Goal: Transaction & Acquisition: Obtain resource

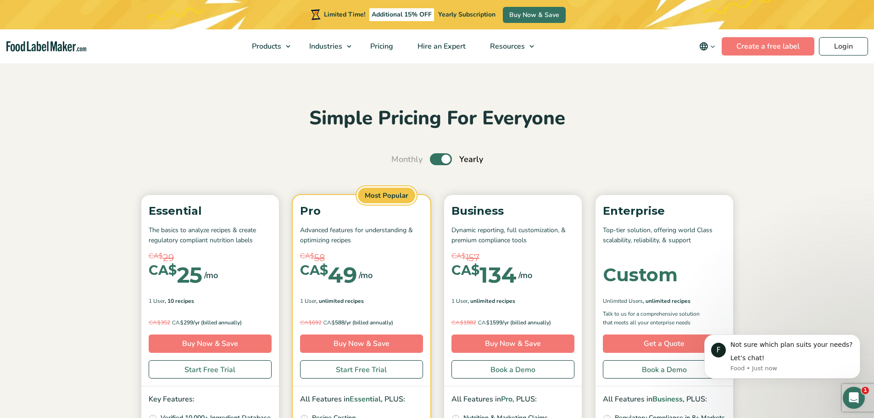
click at [99, 215] on section "Simple Pricing For Everyone Monthly Toggle Yearly (6 Month Free + 2 Free Nutrit…" at bounding box center [437, 339] width 874 height 554
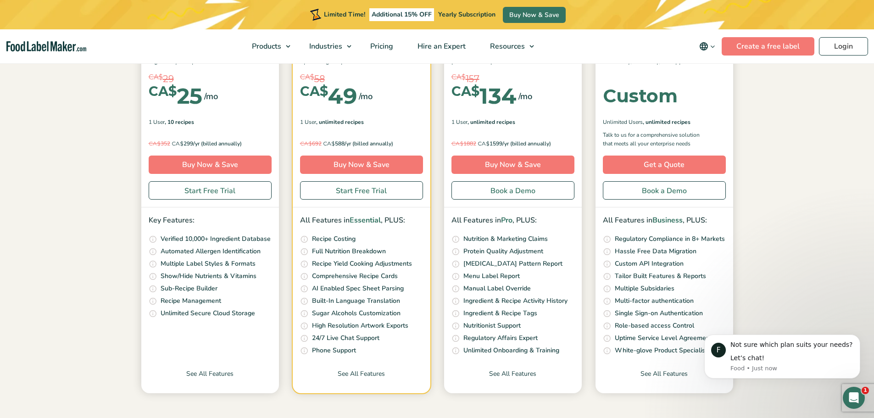
scroll to position [184, 0]
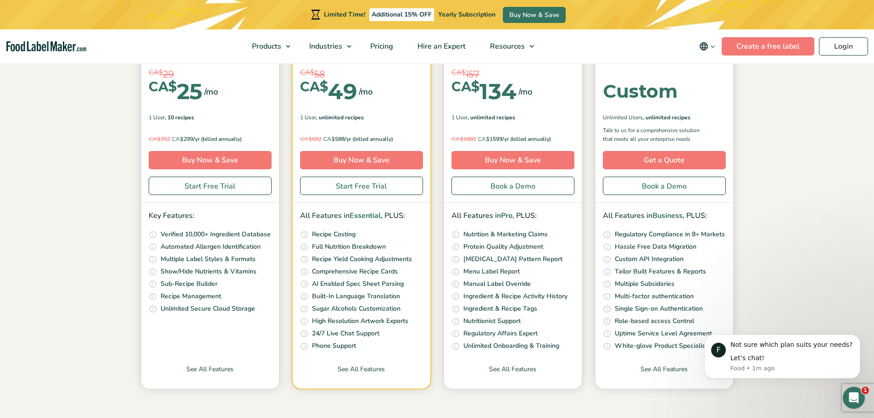
click at [175, 269] on p "Show/Hide Nutrients & Vitamins" at bounding box center [209, 272] width 96 height 10
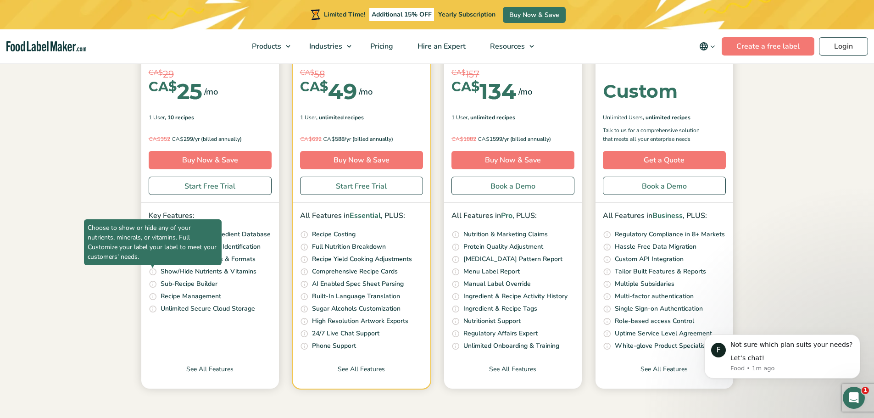
click at [151, 265] on span "Choose to show or hide any of your nutrients, minerals, or vitamins. Full Custo…" at bounding box center [153, 242] width 138 height 46
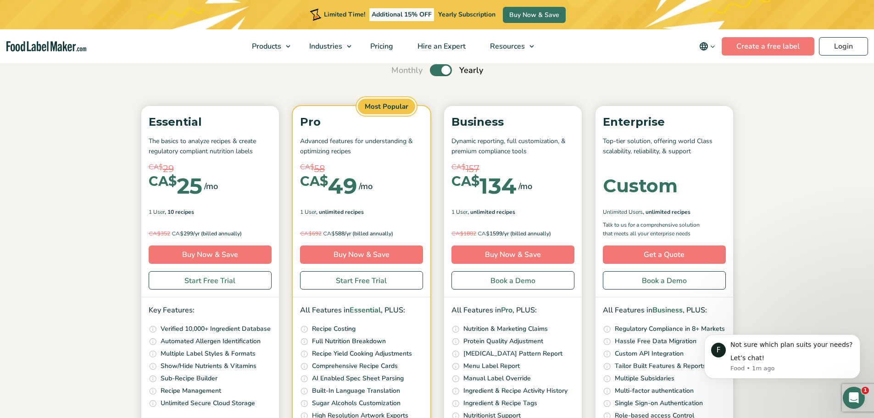
scroll to position [0, 0]
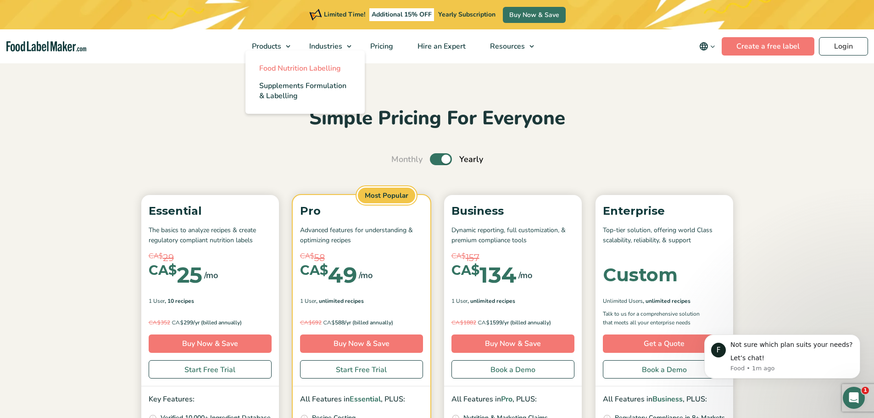
click at [273, 65] on span "Food Nutrition Labelling" at bounding box center [300, 68] width 82 height 10
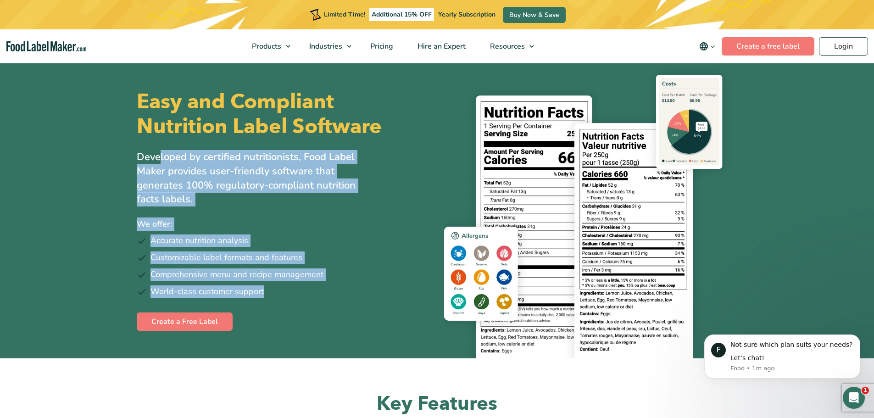
drag, startPoint x: 157, startPoint y: 157, endPoint x: 327, endPoint y: 297, distance: 220.3
click at [327, 297] on div "Easy and Compliant Nutrition Label Software Developed by certified nutritionist…" at bounding box center [284, 210] width 294 height 296
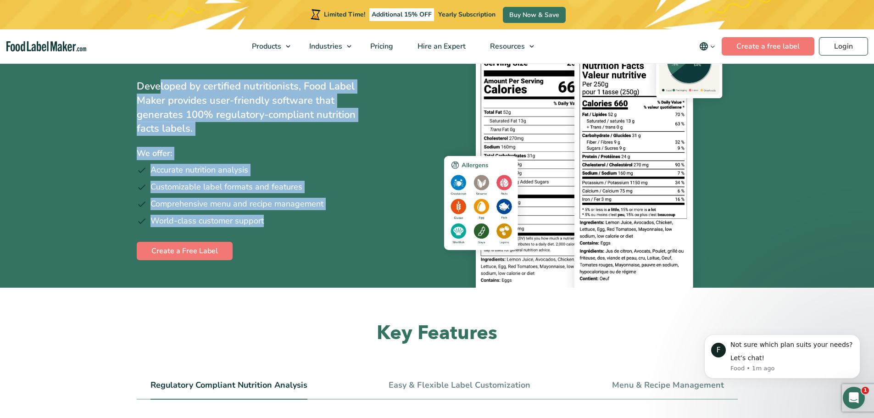
scroll to position [46, 0]
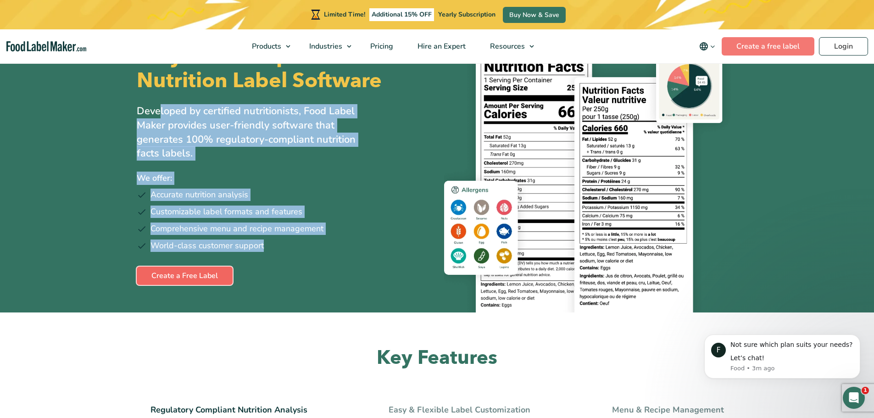
click at [189, 274] on link "Create a Free Label" at bounding box center [185, 276] width 96 height 18
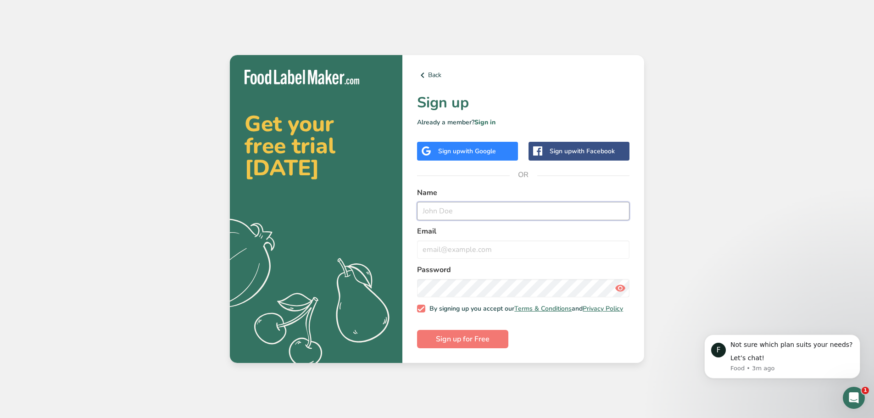
click at [457, 213] on input "text" at bounding box center [523, 211] width 212 height 18
click at [435, 150] on div "Sign up with Google" at bounding box center [467, 151] width 101 height 19
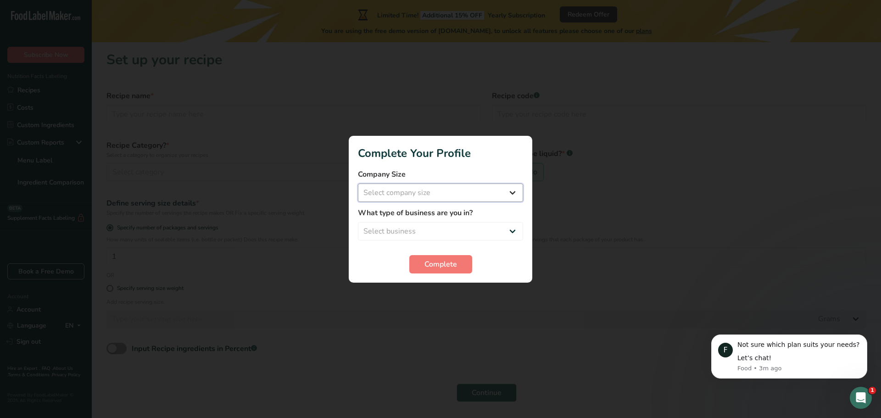
click at [427, 201] on select "Select company size Fewer than 10 Employees 10 to 50 Employees 51 to 500 Employ…" at bounding box center [440, 193] width 165 height 18
select select "2"
click at [358, 184] on select "Select company size Fewer than 10 Employees 10 to 50 Employees 51 to 500 Employ…" at bounding box center [440, 193] width 165 height 18
click at [415, 229] on select "Select business Packaged Food Manufacturer Restaurant & Cafe Bakery Meal Plans …" at bounding box center [440, 231] width 165 height 18
click at [358, 222] on select "Select business Packaged Food Manufacturer Restaurant & Cafe Bakery Meal Plans …" at bounding box center [440, 231] width 165 height 18
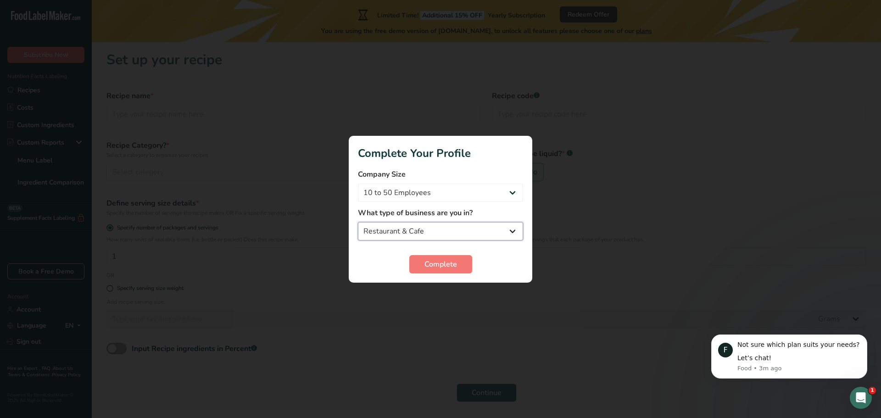
click at [402, 235] on select "Packaged Food Manufacturer Restaurant & Cafe Bakery Meal Plans & Catering Compa…" at bounding box center [440, 231] width 165 height 18
select select "3"
click at [358, 222] on select "Packaged Food Manufacturer Restaurant & Cafe Bakery Meal Plans & Catering Compa…" at bounding box center [440, 231] width 165 height 18
click at [431, 265] on span "Complete" at bounding box center [440, 264] width 33 height 11
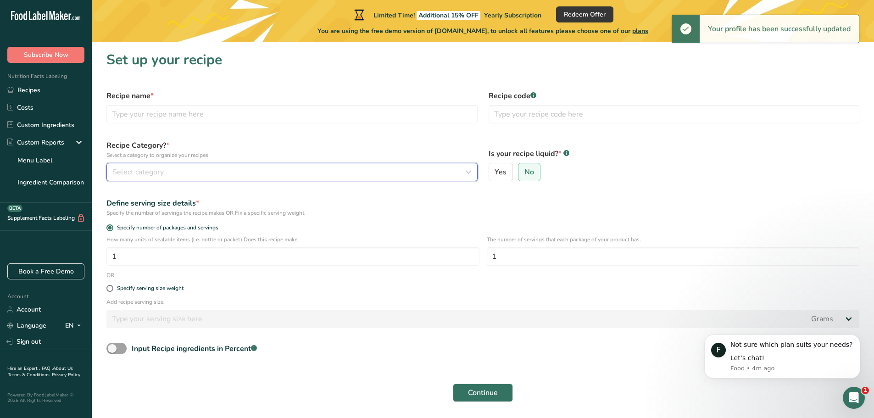
click at [139, 175] on span "Select category" at bounding box center [137, 172] width 51 height 11
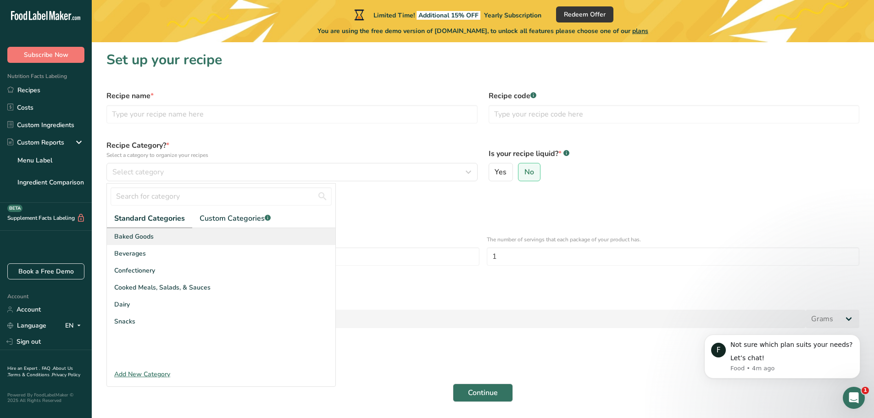
click at [144, 237] on span "Baked Goods" at bounding box center [133, 237] width 39 height 10
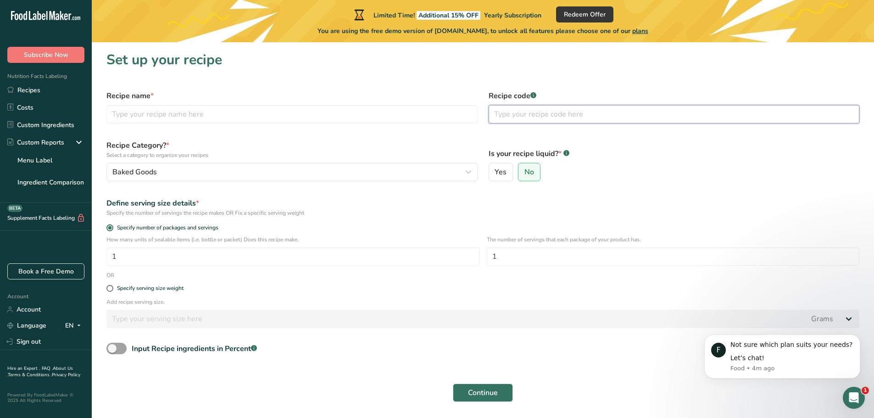
click at [514, 111] on input "text" at bounding box center [674, 114] width 371 height 18
click at [391, 116] on input "text" at bounding box center [291, 114] width 371 height 18
click at [128, 117] on input "text" at bounding box center [291, 114] width 371 height 18
type input "Banana Chocolate Chip Muffin"
click at [559, 104] on div "Recipe code .a-a{fill:#347362;}.b-a{fill:#fff;}" at bounding box center [674, 107] width 382 height 44
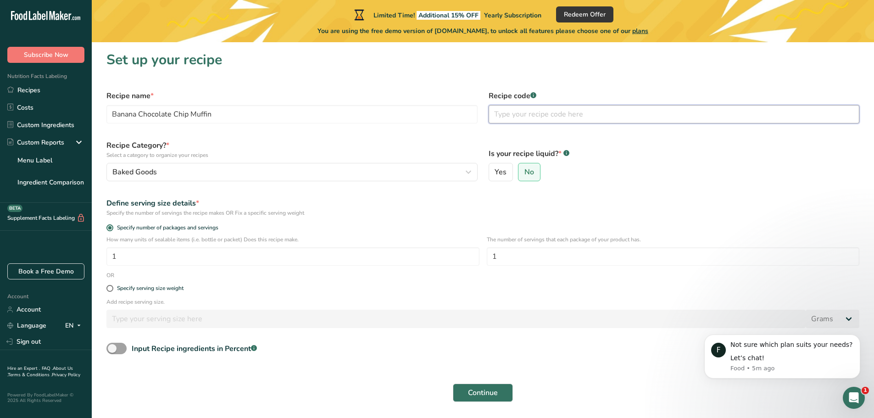
click at [547, 118] on input "text" at bounding box center [674, 114] width 371 height 18
drag, startPoint x: 156, startPoint y: 260, endPoint x: 113, endPoint y: 262, distance: 43.2
click at [113, 262] on input "1" at bounding box center [292, 256] width 373 height 18
type input "130"
click at [343, 203] on div "Define serving size details *" at bounding box center [482, 203] width 753 height 11
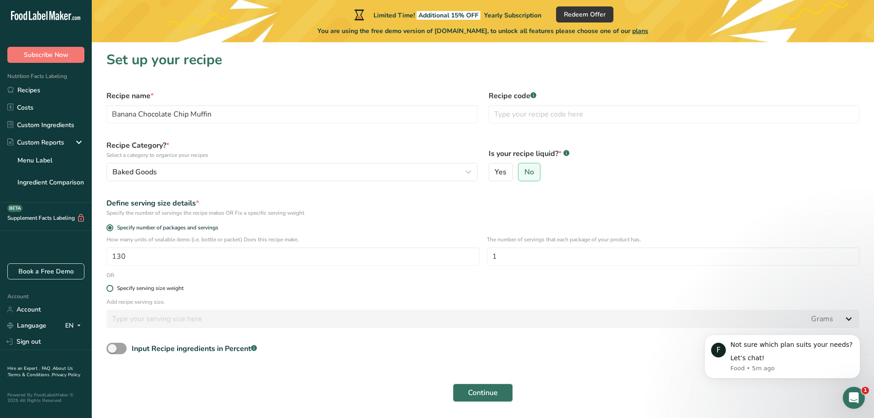
click at [110, 288] on span at bounding box center [109, 288] width 7 height 7
click at [110, 288] on input "Specify serving size weight" at bounding box center [109, 288] width 6 height 6
radio input "true"
radio input "false"
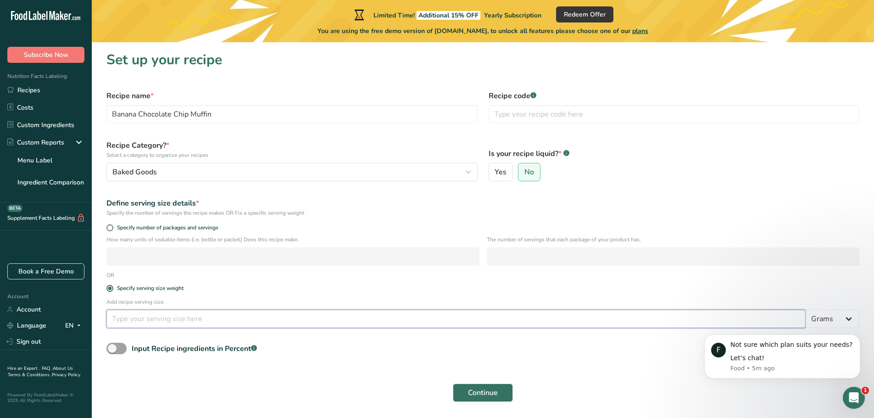
click at [130, 320] on input "number" at bounding box center [455, 319] width 699 height 18
type input "190"
click at [835, 314] on select "Grams kg mg mcg lb oz l mL fl oz tbsp tsp cup qt gallon" at bounding box center [833, 319] width 54 height 18
click at [835, 315] on select "Grams kg mg mcg lb oz l mL fl oz tbsp tsp cup qt gallon" at bounding box center [833, 319] width 54 height 18
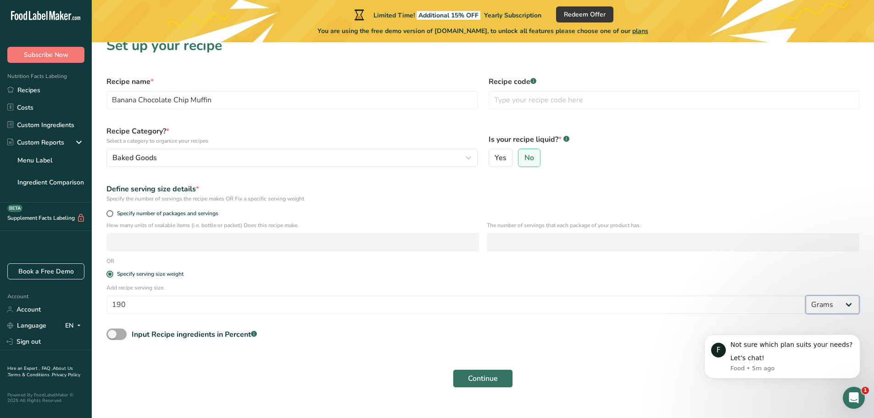
scroll to position [28, 0]
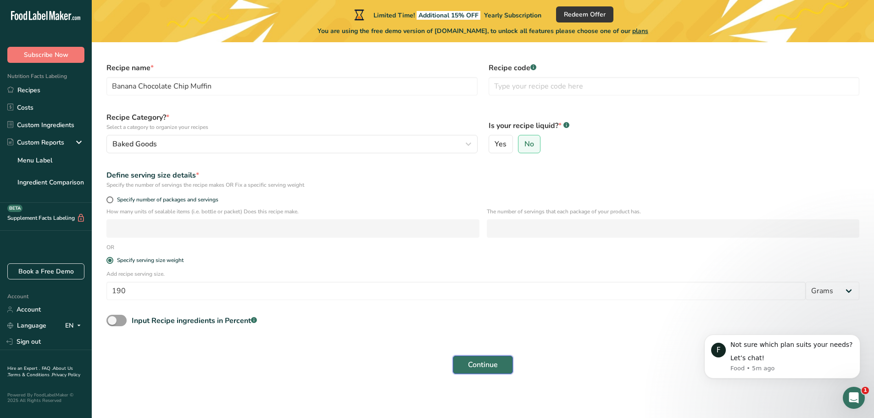
click at [474, 364] on span "Continue" at bounding box center [483, 364] width 30 height 11
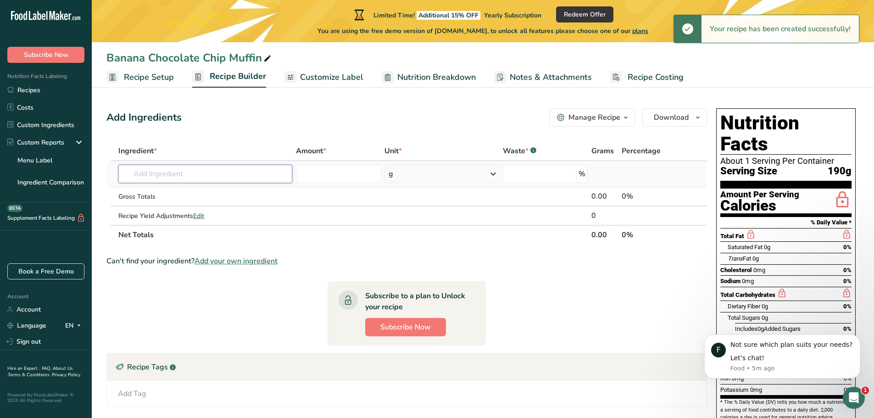
click at [179, 175] on input "text" at bounding box center [205, 174] width 174 height 18
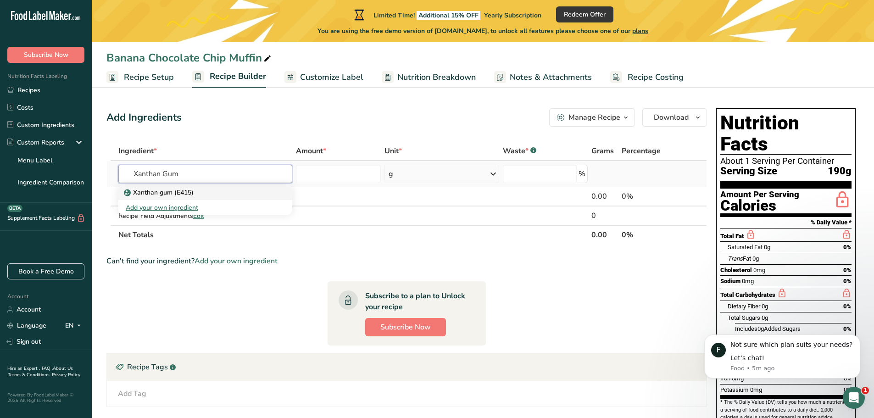
type input "Xanthan Gum"
click at [157, 193] on p "Xanthan gum (E415)" at bounding box center [160, 193] width 68 height 10
type input "Xanthan gum (E415)"
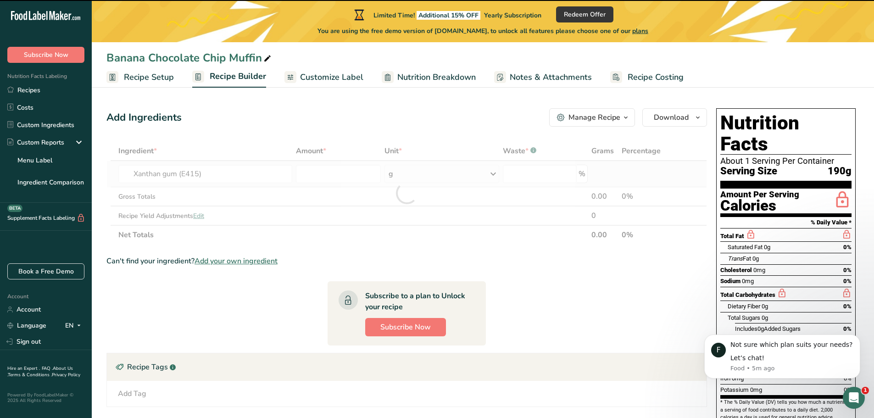
type input "0"
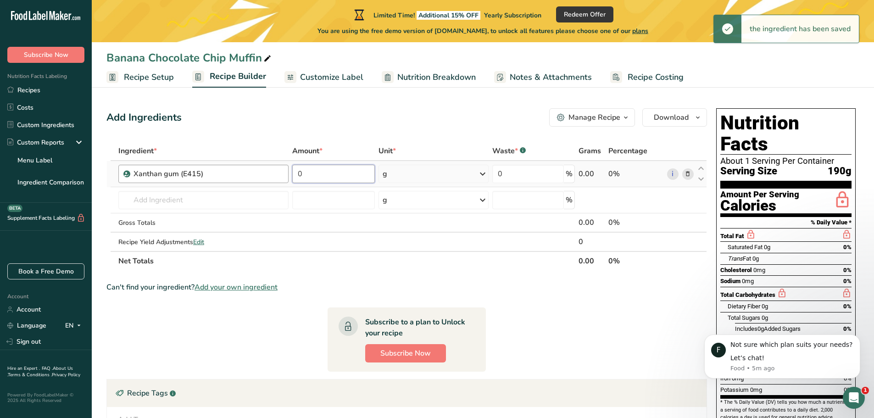
drag, startPoint x: 323, startPoint y: 173, endPoint x: 282, endPoint y: 172, distance: 41.3
click at [282, 172] on tr "Xanthan gum (E415) 0 g Portions 100 gram Weight Units g kg mg See more Volume U…" at bounding box center [407, 174] width 600 height 26
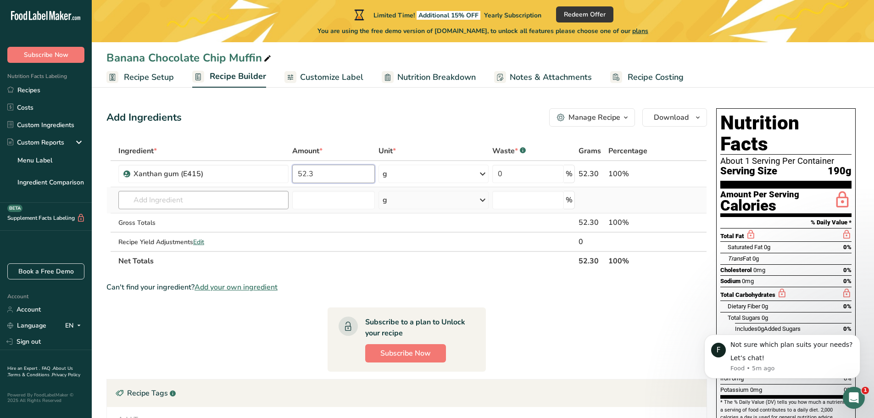
type input "52.3"
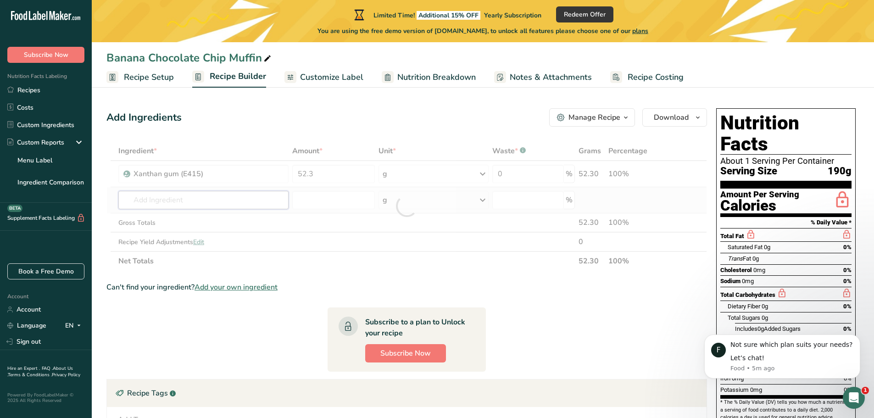
click at [190, 199] on div "Ingredient * Amount * Unit * Waste * .a-a{fill:#347362;}.b-a{fill:#fff;} Grams …" at bounding box center [406, 205] width 601 height 129
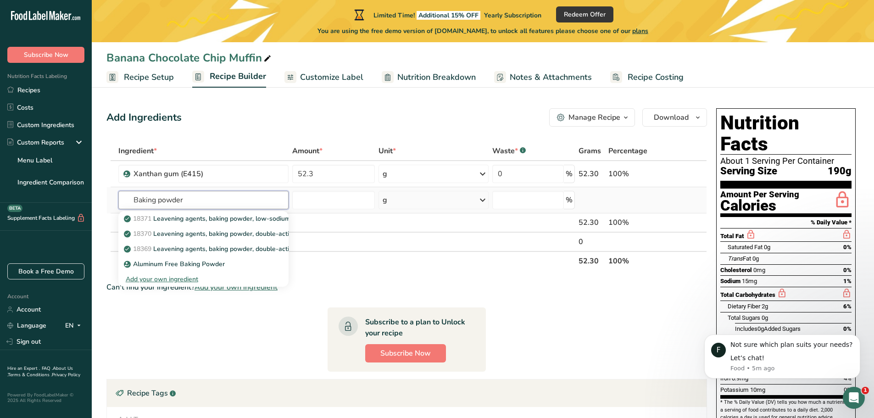
drag, startPoint x: 194, startPoint y: 199, endPoint x: 108, endPoint y: 200, distance: 85.8
click at [108, 200] on tr "Baking powder 18371 Leavening agents, baking powder, low-sodium 18370 Leavening…" at bounding box center [407, 200] width 600 height 26
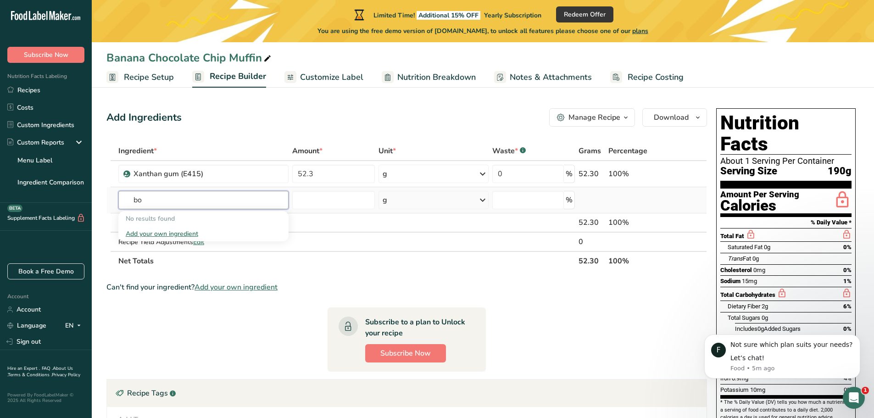
type input "b"
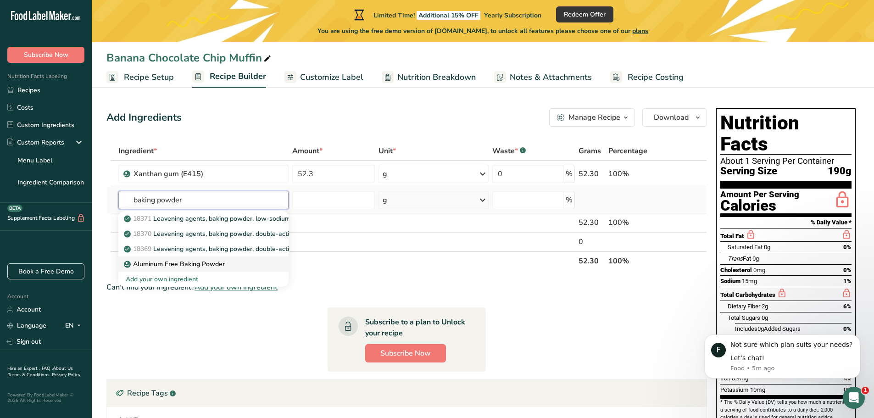
type input "baking powder"
click at [201, 265] on p "Aluminum Free Baking Powder" at bounding box center [175, 264] width 99 height 10
type input "Aluminum Free Baking Powder"
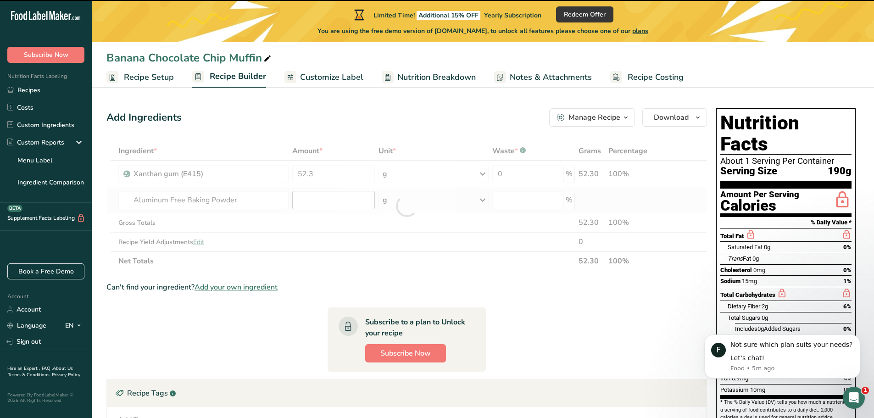
type input "0"
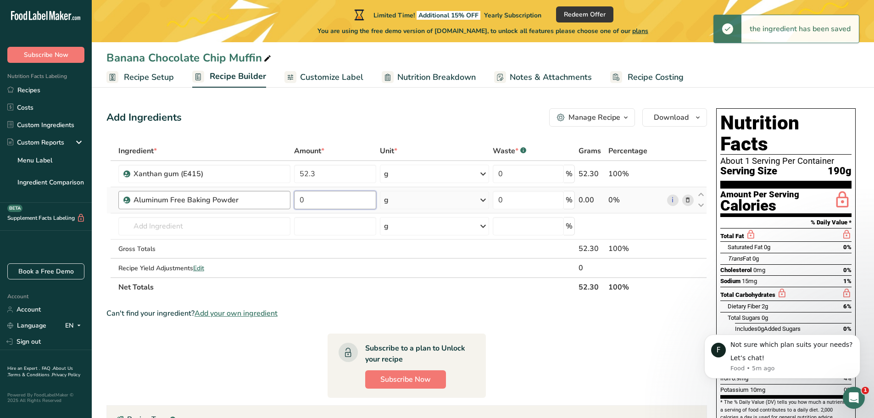
drag, startPoint x: 316, startPoint y: 202, endPoint x: 280, endPoint y: 204, distance: 35.4
click at [280, 204] on tr "Aluminum Free Baking Powder 0 g Weight Units g kg mg See more Volume Units l Vo…" at bounding box center [407, 200] width 600 height 26
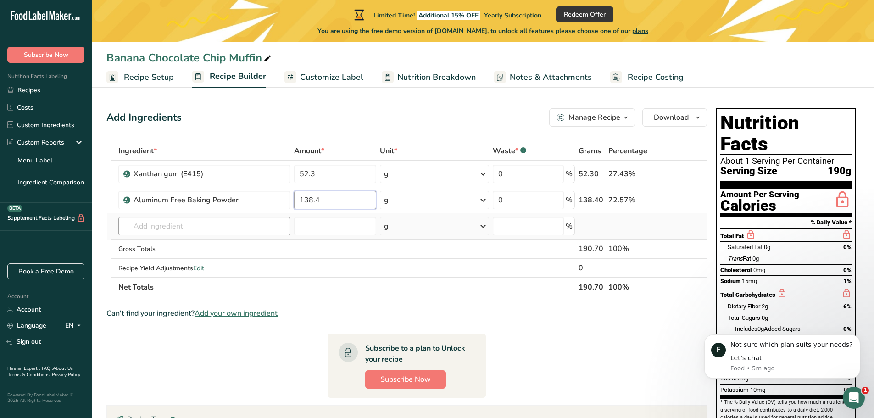
type input "138.4"
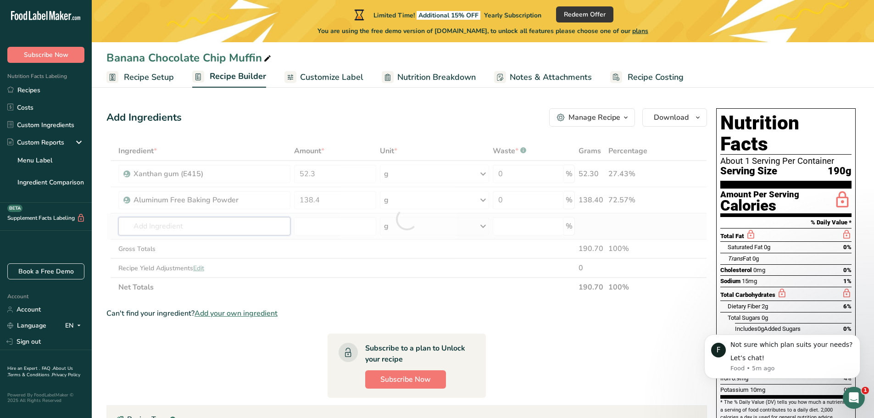
click at [244, 224] on div "Ingredient * Amount * Unit * Waste * .a-a{fill:#347362;}.b-a{fill:#fff;} Grams …" at bounding box center [406, 219] width 601 height 156
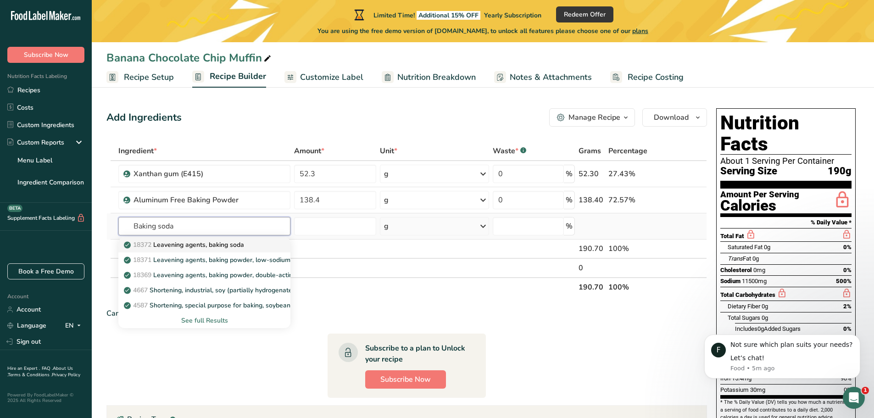
type input "Baking soda"
click at [202, 245] on p "18372 Leavening agents, baking soda" at bounding box center [185, 245] width 118 height 10
type input "Leavening agents, baking soda"
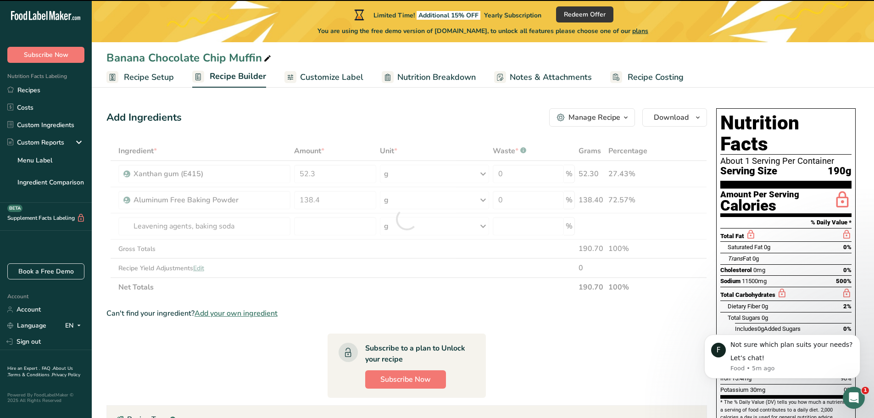
type input "0"
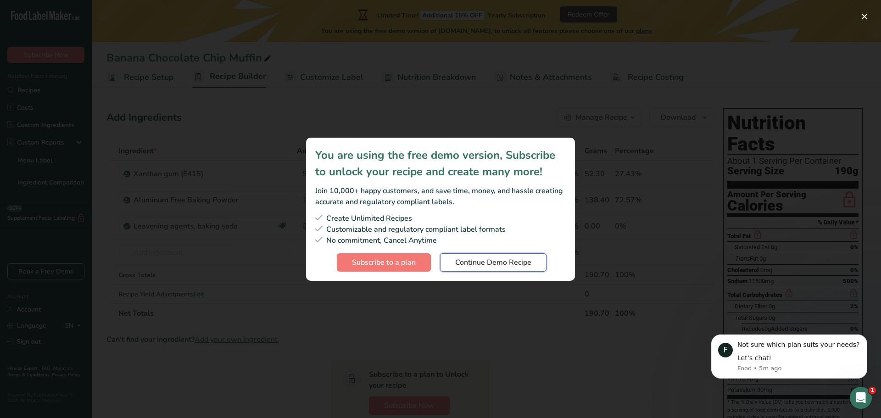
click at [490, 258] on span "Continue Demo Recipe" at bounding box center [493, 262] width 76 height 11
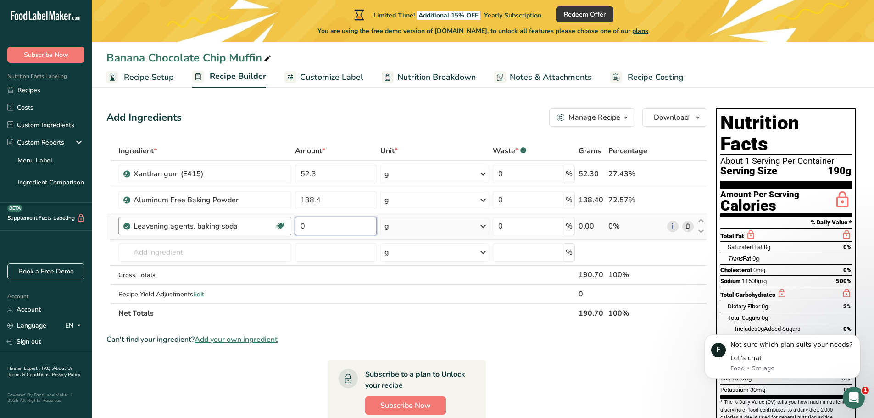
drag, startPoint x: 299, startPoint y: 226, endPoint x: 277, endPoint y: 225, distance: 21.6
click at [277, 225] on tr "Leavening agents, baking soda Dairy free Gluten free Vegan Vegetarian Soy free …" at bounding box center [407, 226] width 600 height 26
type input "202.4"
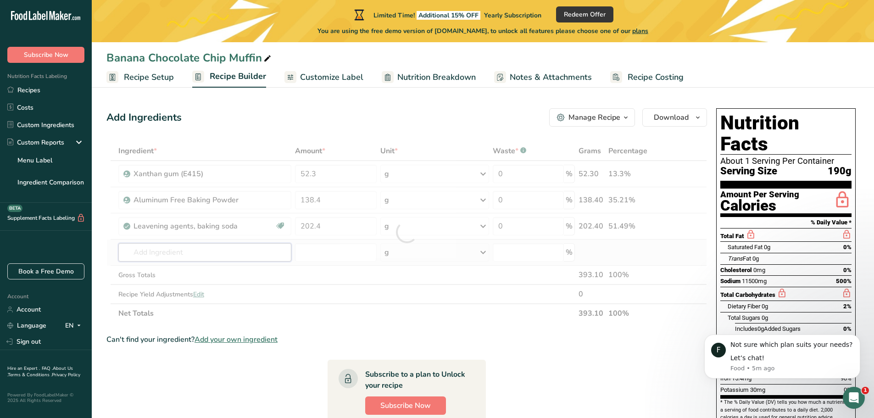
click at [213, 246] on div "Ingredient * Amount * Unit * Waste * .a-a{fill:#347362;}.b-a{fill:#fff;} Grams …" at bounding box center [406, 232] width 601 height 182
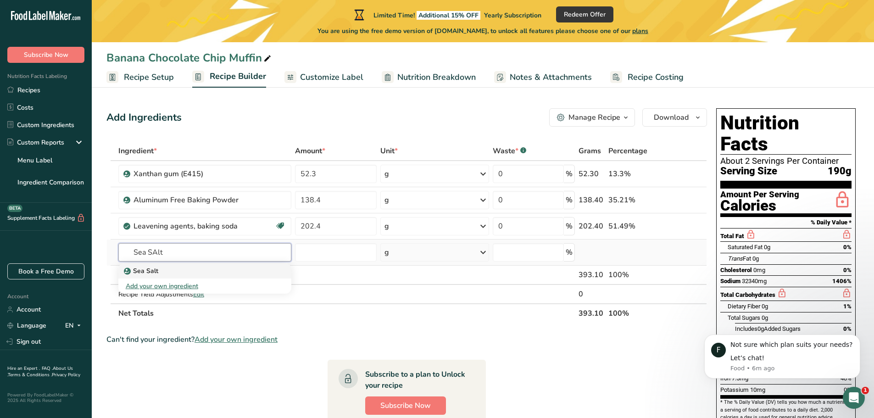
type input "Sea SAlt"
click at [174, 269] on div "Sea Salt" at bounding box center [198, 271] width 144 height 10
type input "Sea Salt"
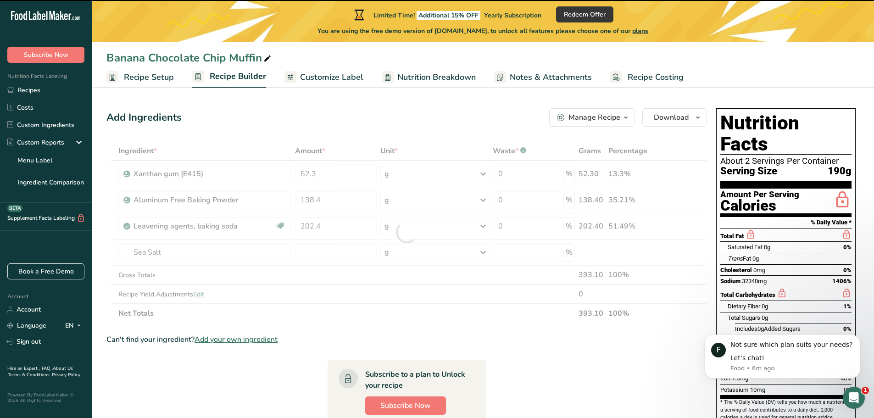
type input "0"
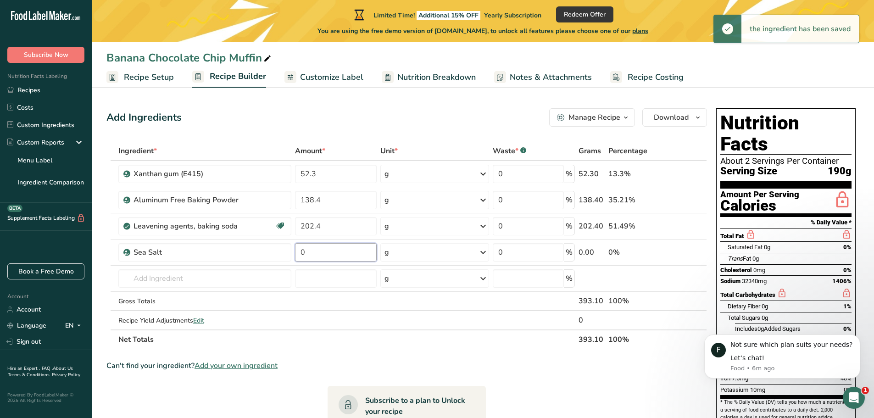
click at [324, 255] on input "0" at bounding box center [336, 252] width 82 height 18
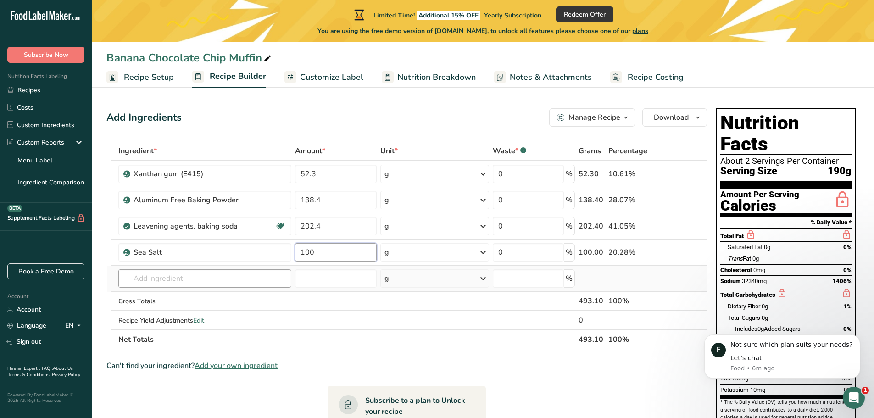
type input "100"
click at [195, 277] on div "Ingredient * Amount * Unit * Waste * .a-a{fill:#347362;}.b-a{fill:#fff;} Grams …" at bounding box center [406, 245] width 601 height 208
click at [155, 278] on input "text" at bounding box center [204, 278] width 173 height 18
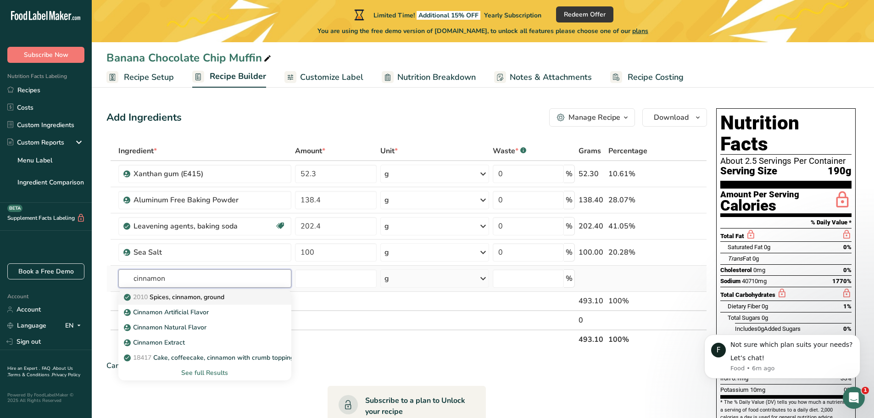
type input "cinnamon"
click at [235, 297] on div "2010 Spices, cinnamon, ground" at bounding box center [198, 297] width 144 height 10
type input "Spices, cinnamon, ground"
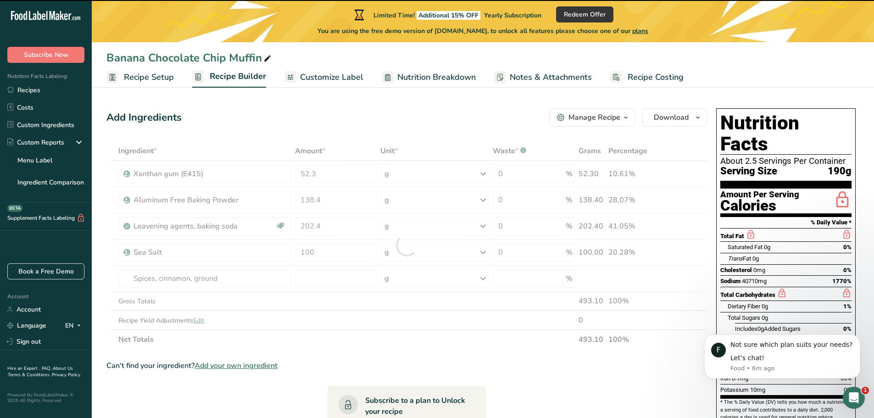
type input "0"
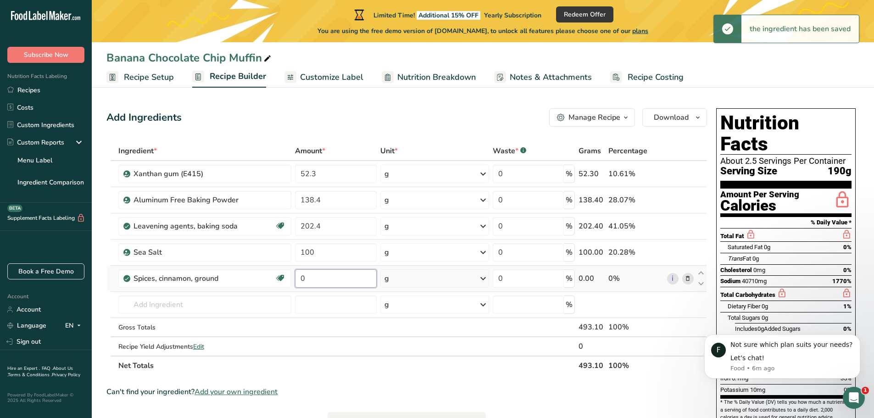
click at [323, 276] on input "0" at bounding box center [336, 278] width 82 height 18
drag, startPoint x: 318, startPoint y: 276, endPoint x: 289, endPoint y: 280, distance: 29.6
click at [289, 280] on tr "Spices, cinnamon, ground Source of Antioxidants Dairy free Gluten free Vegan Ve…" at bounding box center [407, 279] width 600 height 26
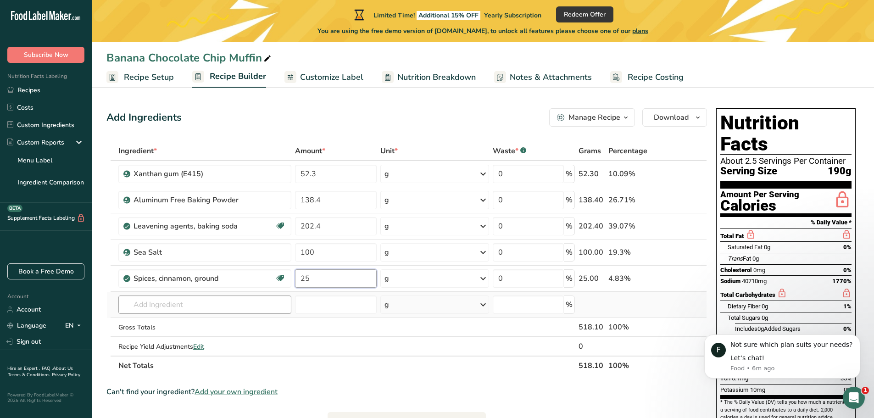
type input "25"
click at [190, 301] on div "Ingredient * Amount * Unit * Waste * .a-a{fill:#347362;}.b-a{fill:#fff;} Grams …" at bounding box center [406, 258] width 601 height 234
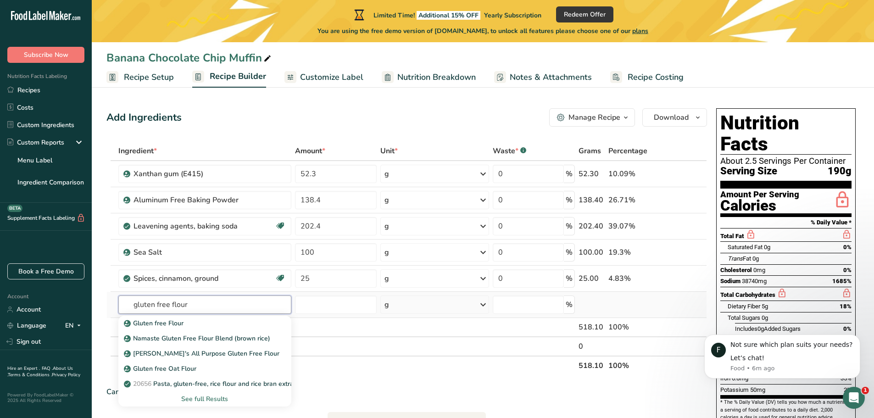
type input "gluten free flour"
click at [199, 396] on div "See full Results" at bounding box center [205, 399] width 158 height 10
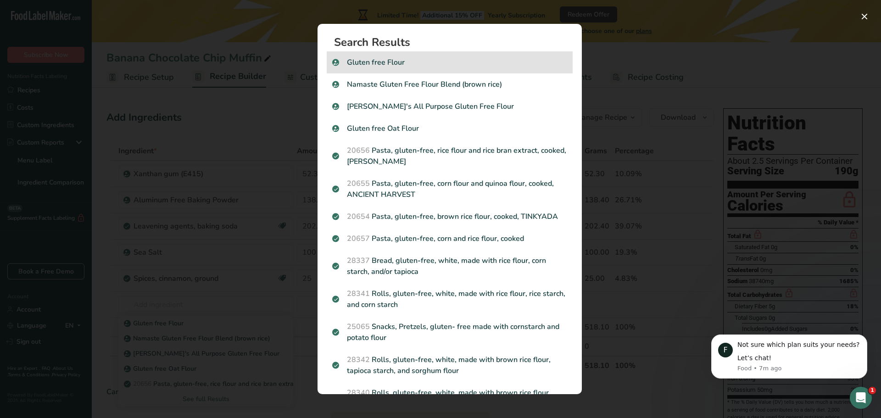
click at [388, 61] on p "Gluten free Flour" at bounding box center [449, 62] width 235 height 11
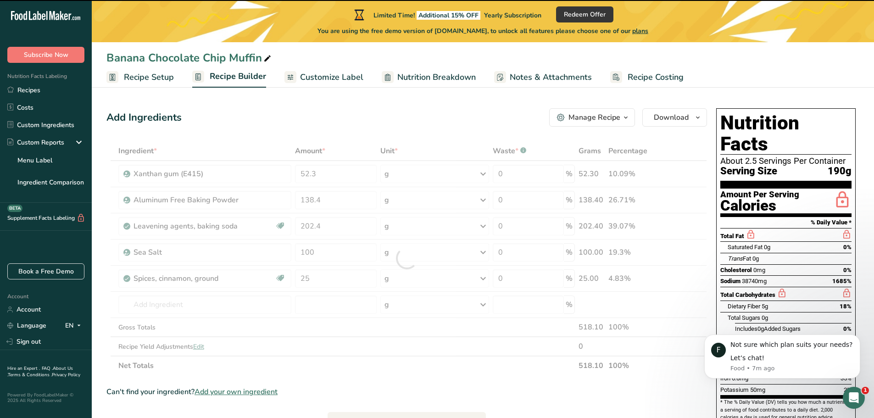
type input "0"
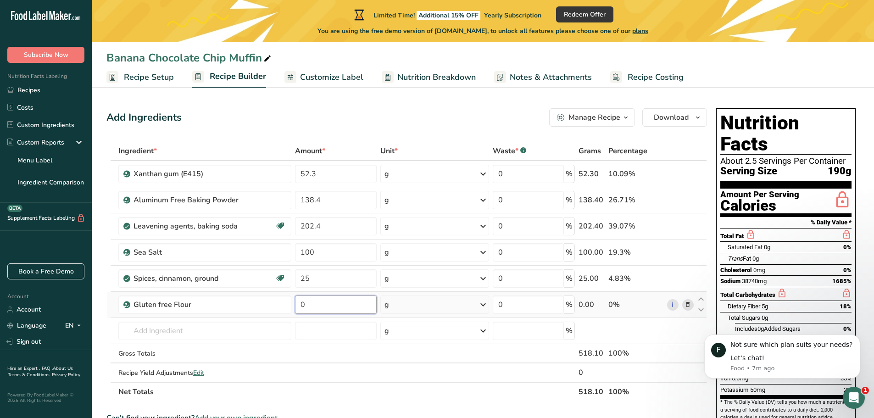
drag, startPoint x: 310, startPoint y: 305, endPoint x: 292, endPoint y: 302, distance: 18.2
click at [292, 302] on tr "Gluten free Flour 0 g Weight Units g kg mg See more Volume Units l Volume units…" at bounding box center [407, 305] width 600 height 26
type input "5560"
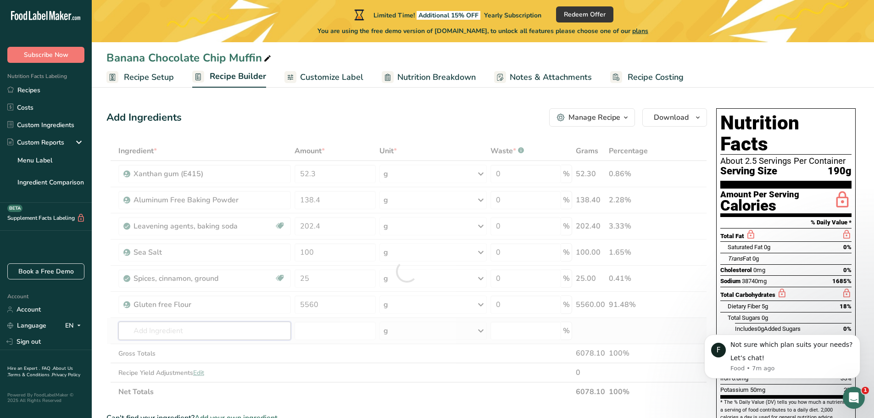
click at [243, 334] on div "Ingredient * Amount * Unit * Waste * .a-a{fill:#347362;}.b-a{fill:#fff;} Grams …" at bounding box center [406, 271] width 601 height 260
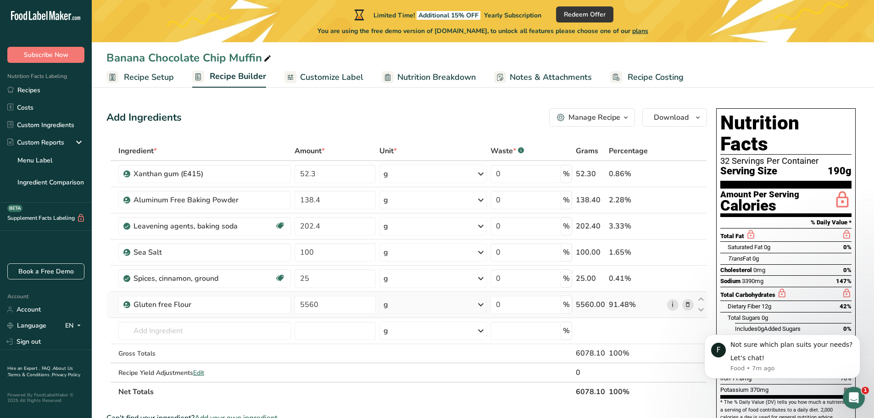
click at [670, 305] on link "i" at bounding box center [672, 304] width 11 height 11
click at [154, 329] on input "text" at bounding box center [204, 331] width 173 height 18
type input "Bob's Red"
click at [150, 315] on div "Add your own ingredient" at bounding box center [205, 314] width 158 height 10
click at [182, 331] on input "text" at bounding box center [204, 331] width 173 height 18
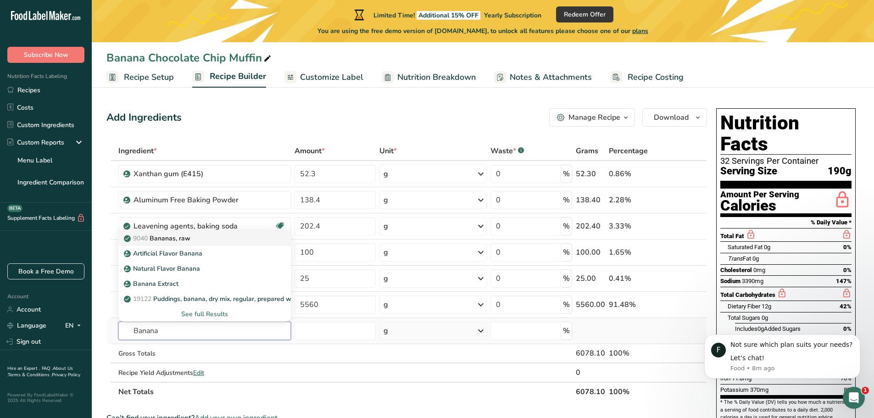
type input "Banana"
click at [186, 239] on p "9040 Bananas, raw" at bounding box center [158, 239] width 65 height 10
type input "Bananas, raw"
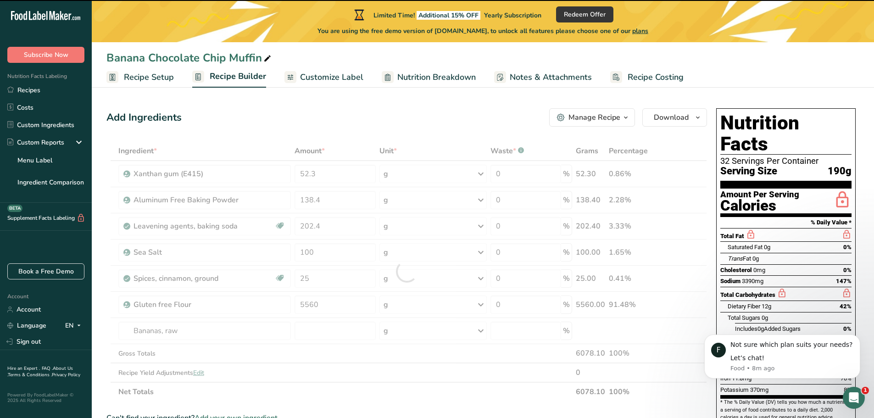
type input "0"
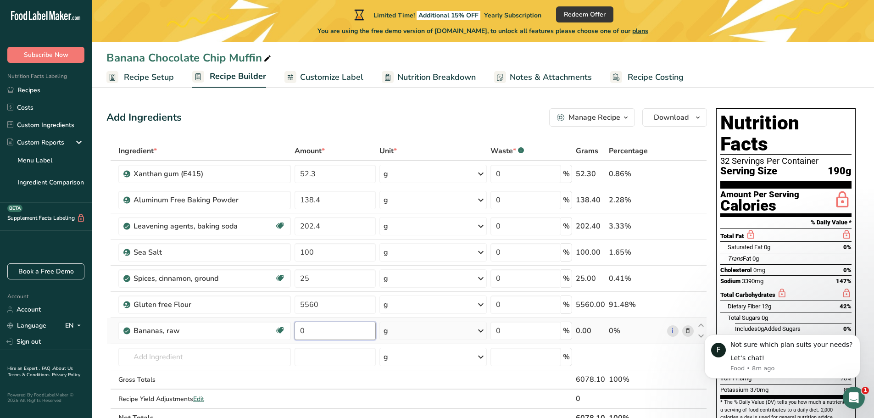
drag, startPoint x: 324, startPoint y: 333, endPoint x: 298, endPoint y: 331, distance: 25.3
click at [298, 332] on input "0" at bounding box center [335, 331] width 81 height 18
type input "7888"
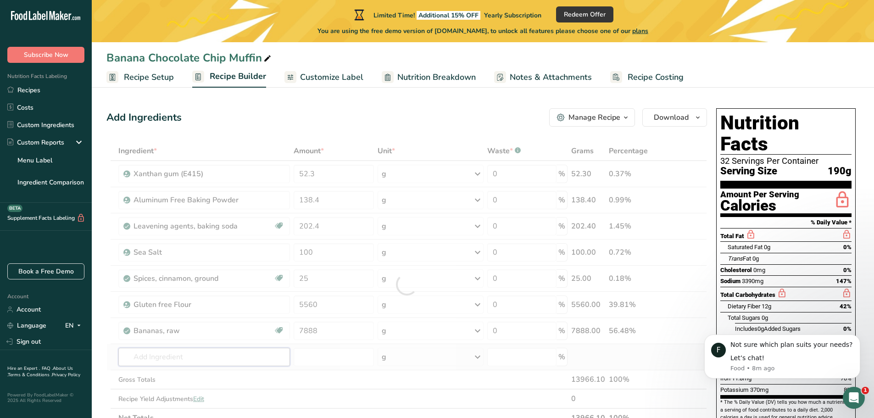
click at [193, 363] on div "Ingredient * Amount * Unit * Waste * .a-a{fill:#347362;}.b-a{fill:#fff;} Grams …" at bounding box center [406, 284] width 601 height 286
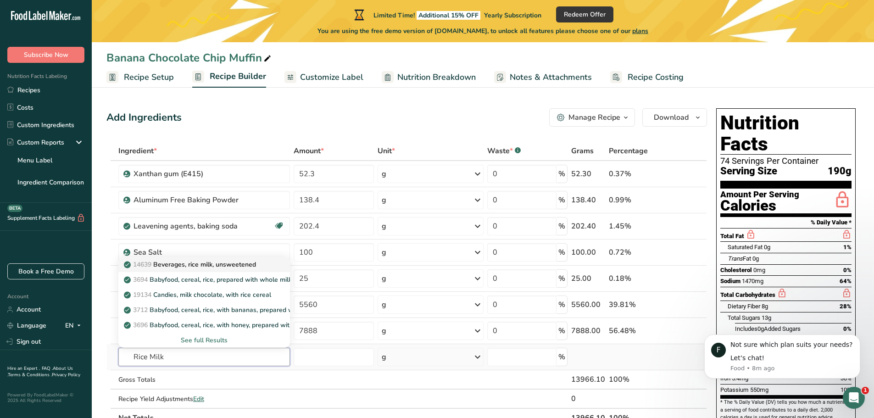
type input "Rice Milk"
click at [197, 265] on p "14639 Beverages, rice milk, unsweetened" at bounding box center [191, 265] width 130 height 10
type input "Beverages, rice milk, unsweetened"
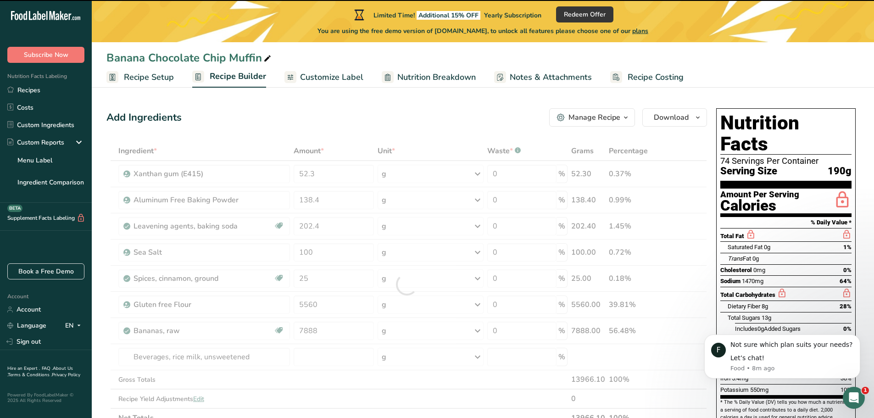
type input "0"
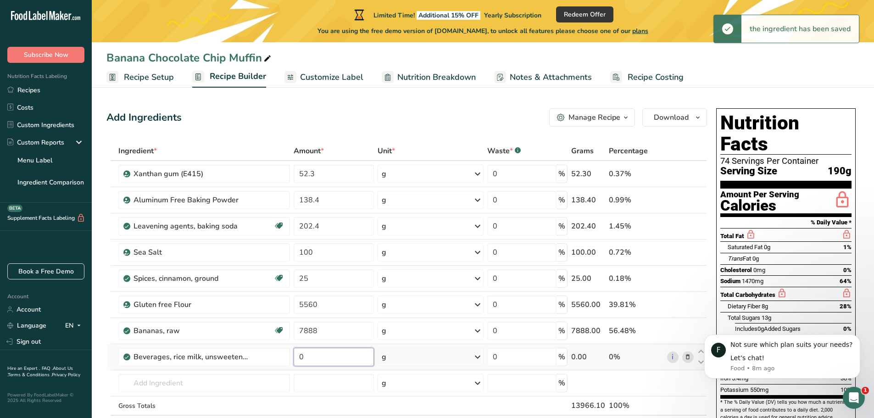
click at [324, 356] on input "0" at bounding box center [334, 357] width 80 height 18
type input "2400"
click at [235, 383] on div "Ingredient * Amount * Unit * Waste * .a-a{fill:#347362;}.b-a{fill:#fff;} Grams …" at bounding box center [406, 297] width 601 height 313
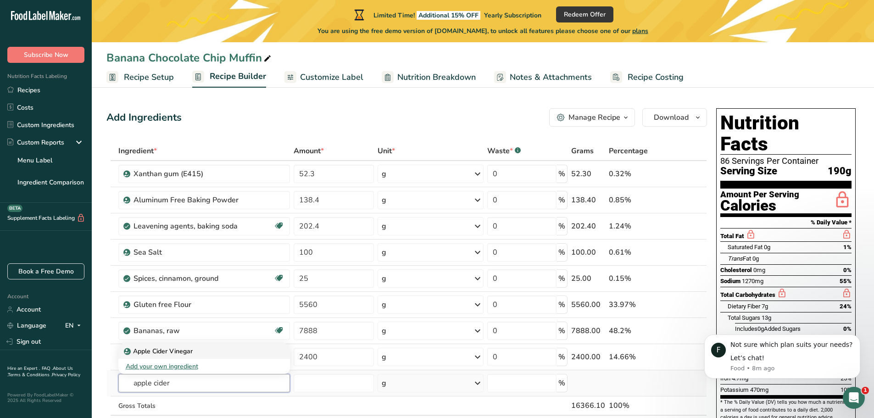
type input "apple cider"
click at [168, 353] on p "Apple Cider Vinegar" at bounding box center [159, 351] width 67 height 10
type input "Apple Cider Vinegar"
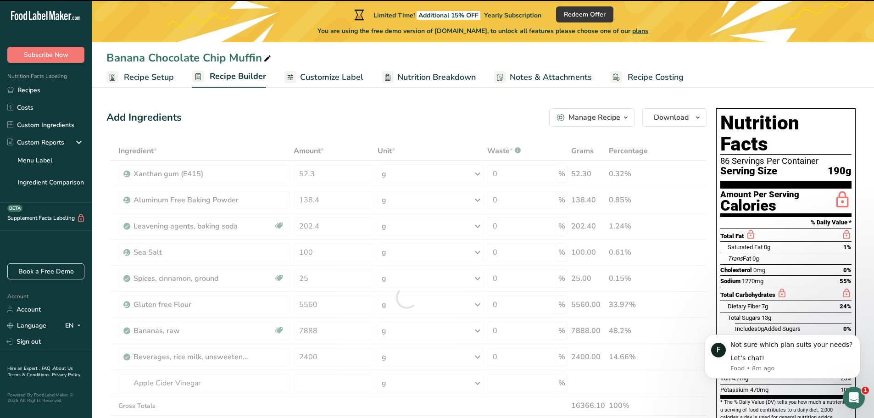
type input "0"
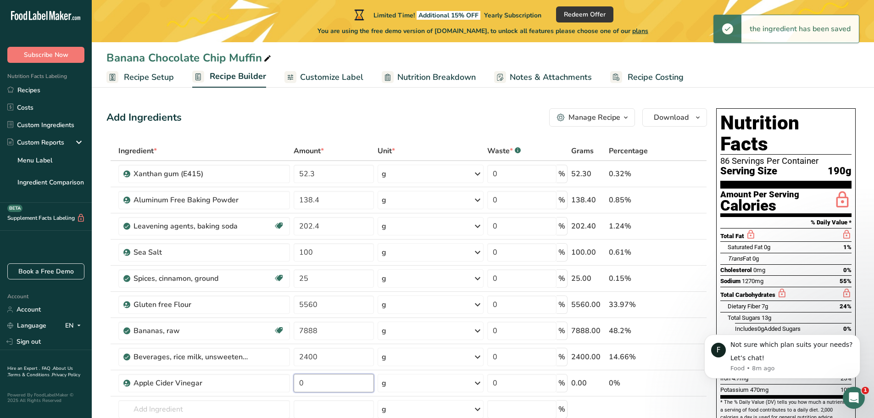
click at [328, 390] on input "0" at bounding box center [334, 383] width 80 height 18
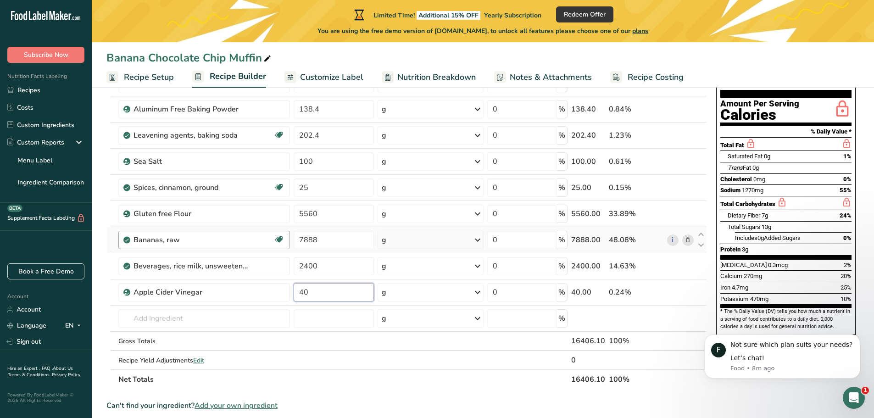
scroll to position [92, 0]
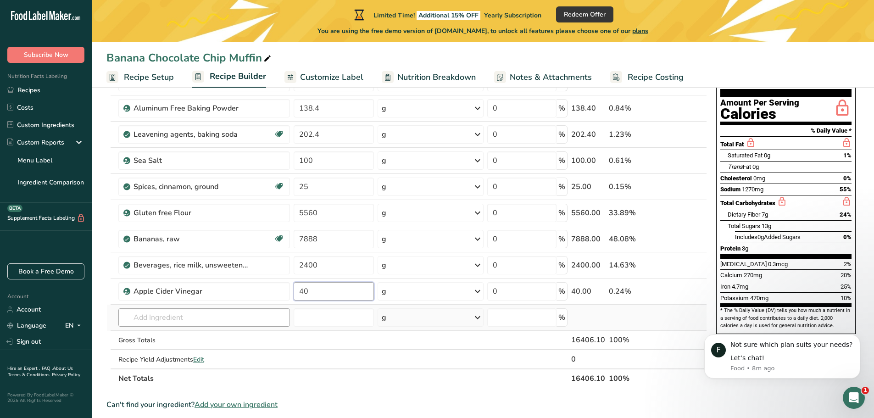
type input "40"
click at [162, 316] on div "Ingredient * Amount * Unit * Waste * .a-a{fill:#347362;}.b-a{fill:#fff;} Grams …" at bounding box center [406, 219] width 601 height 339
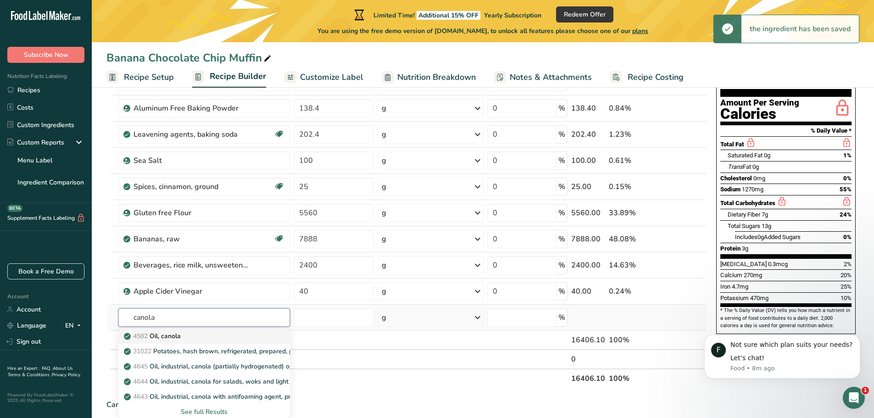
type input "canola"
click at [179, 333] on p "4582 Oil, canola" at bounding box center [153, 336] width 55 height 10
type input "Oil, canola"
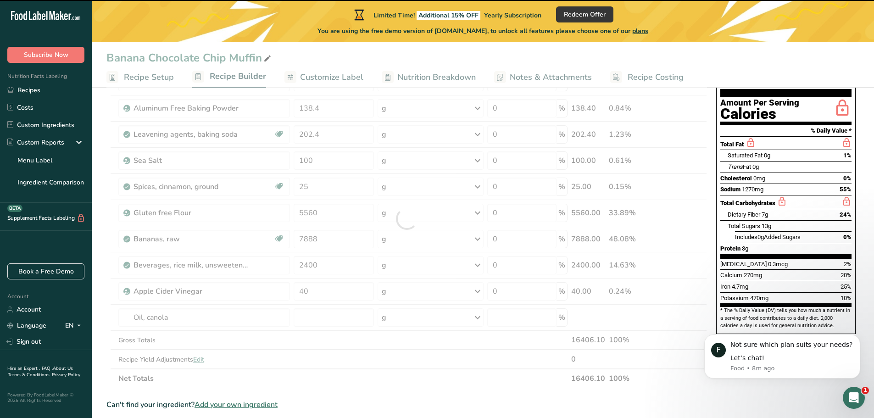
type input "0"
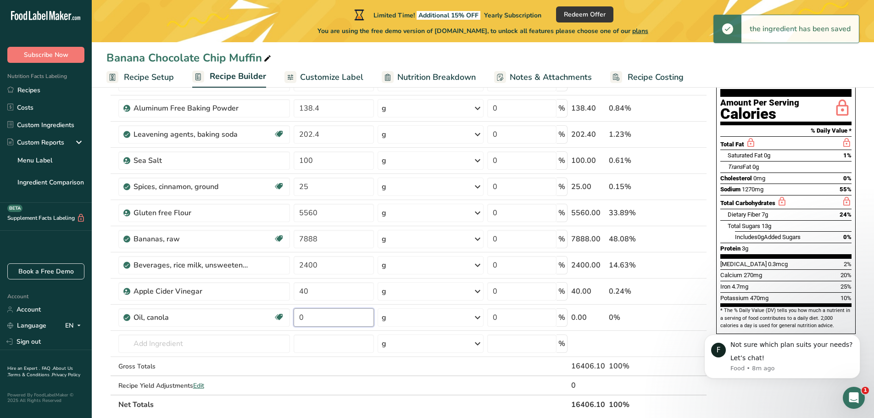
click at [324, 318] on input "0" at bounding box center [334, 317] width 80 height 18
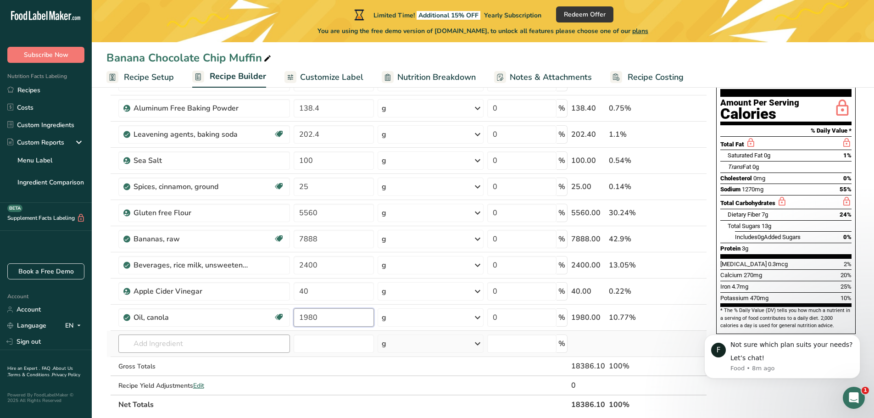
type input "1980"
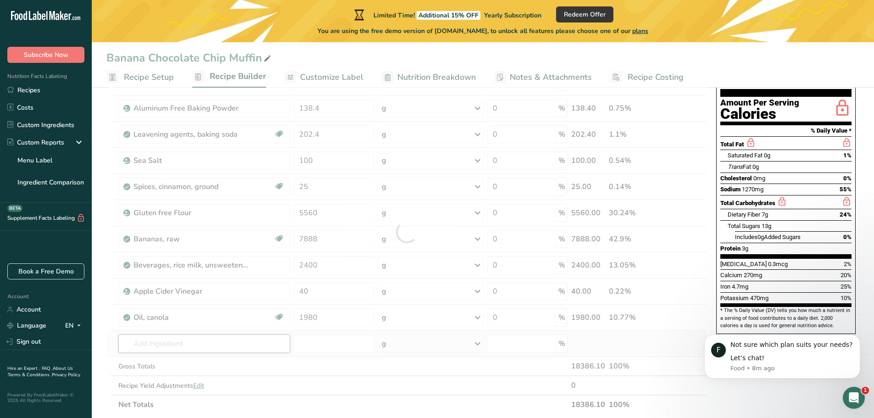
click at [188, 342] on div "Ingredient * Amount * Unit * Waste * .a-a{fill:#347362;}.b-a{fill:#fff;} Grams …" at bounding box center [406, 232] width 601 height 365
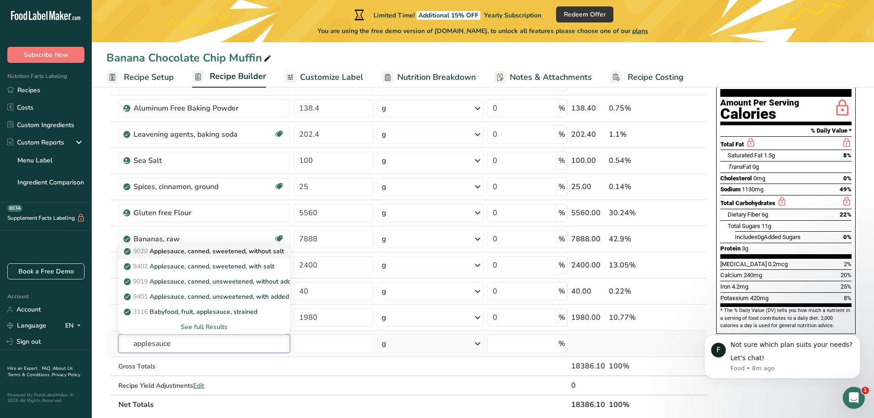
type input "applesauce"
click at [175, 251] on p "9020 Applesauce, canned, sweetened, without salt" at bounding box center [205, 251] width 158 height 10
type input "Applesauce, canned, sweetened, without salt"
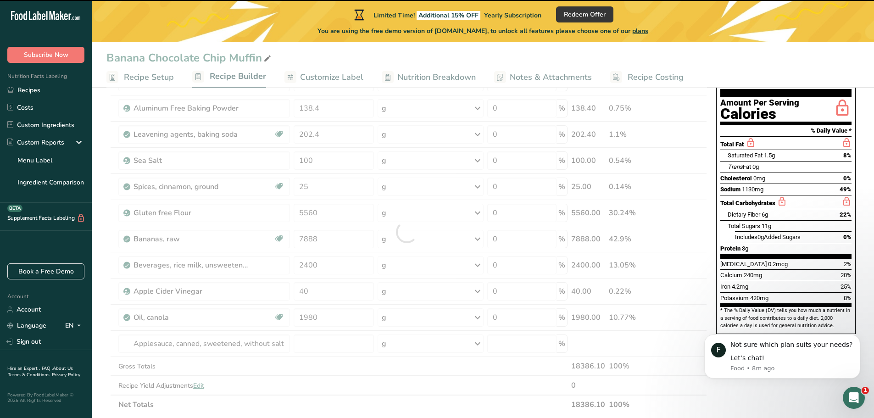
type input "0"
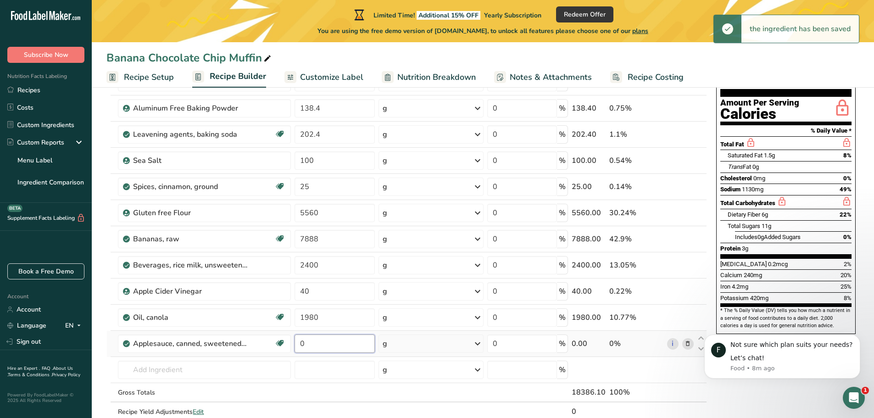
click at [328, 346] on input "0" at bounding box center [335, 344] width 80 height 18
drag, startPoint x: 328, startPoint y: 346, endPoint x: 284, endPoint y: 339, distance: 44.7
click at [285, 342] on tr "Applesauce, canned, sweetened, without salt Dairy free Gluten free Vegan Vegeta…" at bounding box center [407, 344] width 600 height 26
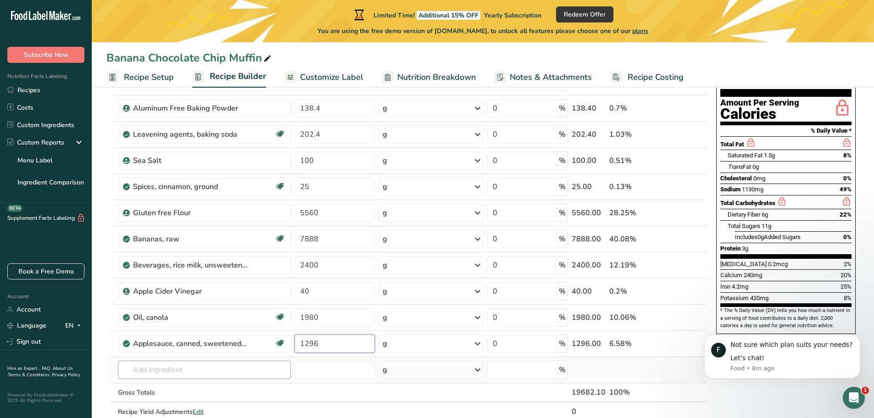
type input "1296"
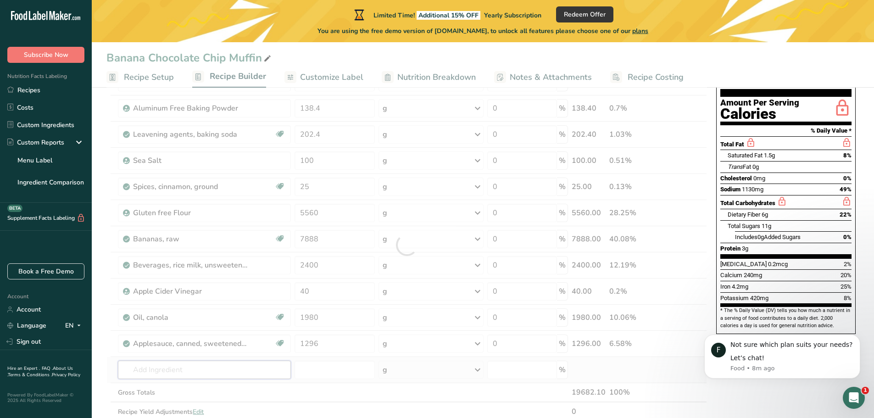
click at [226, 373] on div "Ingredient * Amount * Unit * Waste * .a-a{fill:#347362;}.b-a{fill:#fff;} Grams …" at bounding box center [406, 245] width 601 height 391
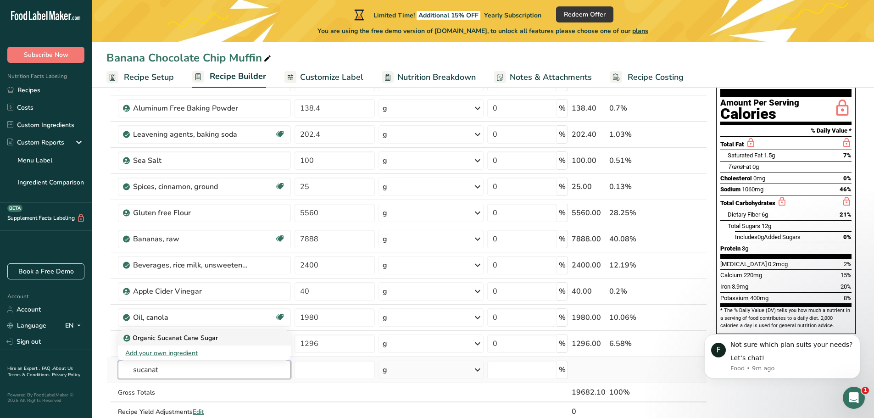
type input "sucanat"
click at [201, 338] on p "Organic Sucanat Cane Sugar" at bounding box center [171, 338] width 93 height 10
type input "Organic Sucanat Cane Sugar"
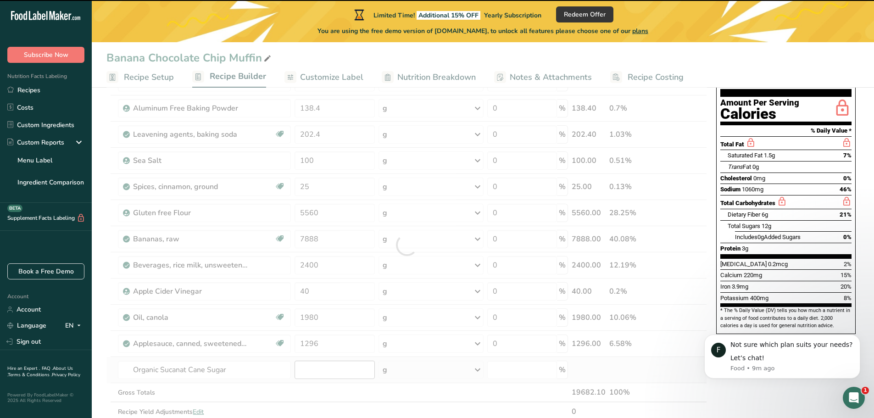
type input "0"
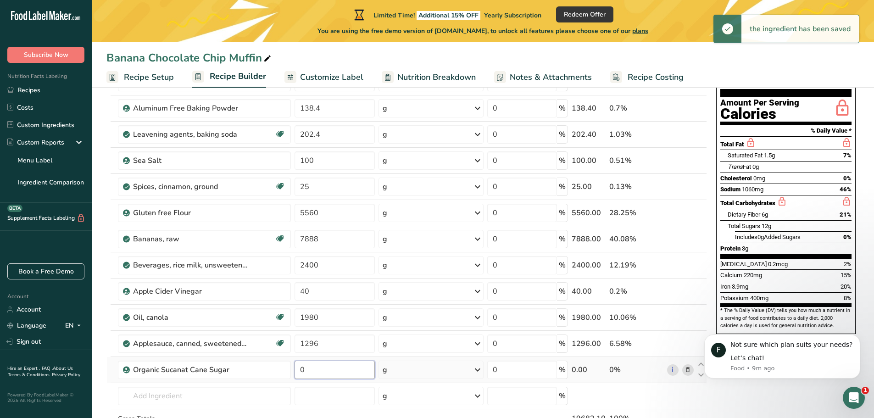
click at [323, 371] on input "0" at bounding box center [335, 370] width 80 height 18
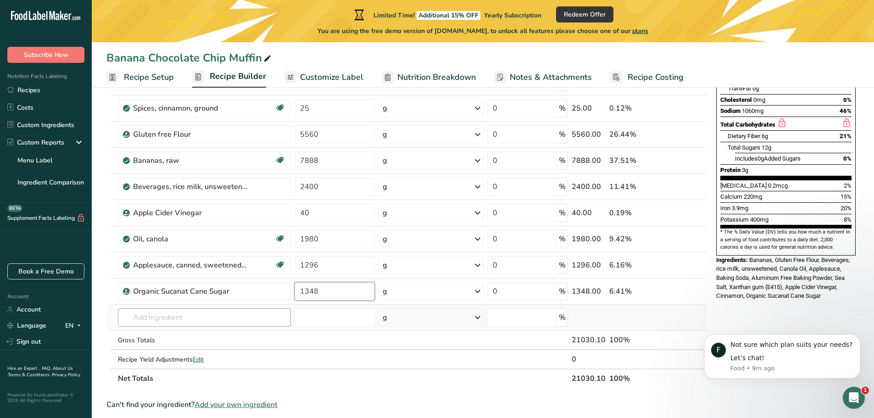
scroll to position [184, 0]
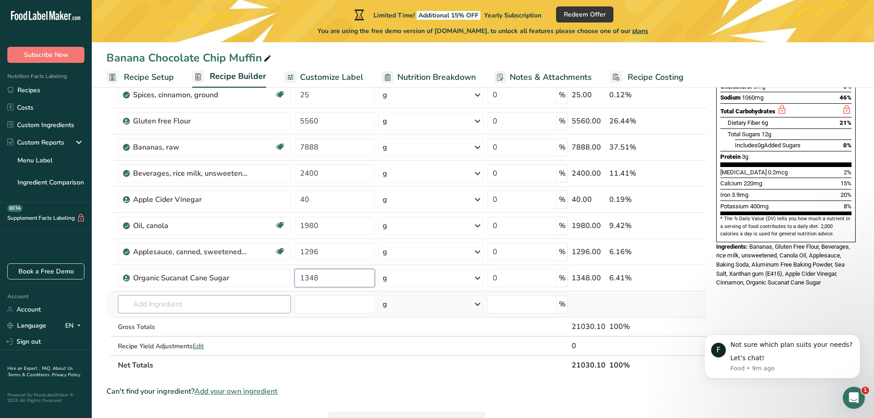
type input "1348"
click at [195, 295] on div "Ingredient * Amount * Unit * Waste * .a-a{fill:#347362;}.b-a{fill:#fff;} Grams …" at bounding box center [406, 166] width 601 height 417
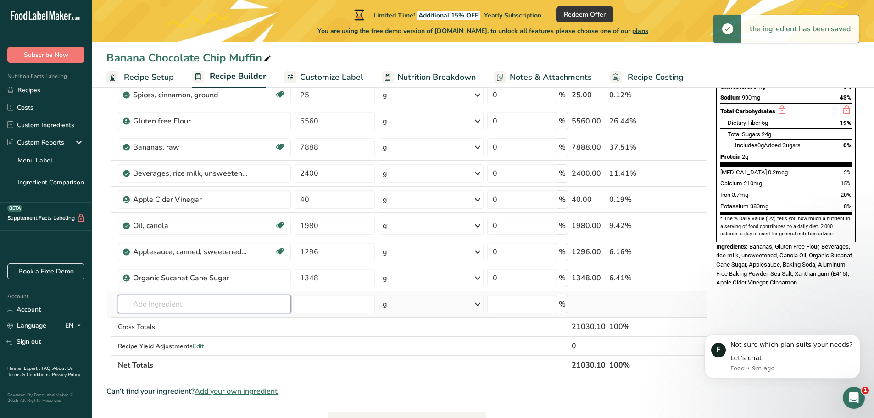
click at [171, 306] on input "text" at bounding box center [204, 304] width 173 height 18
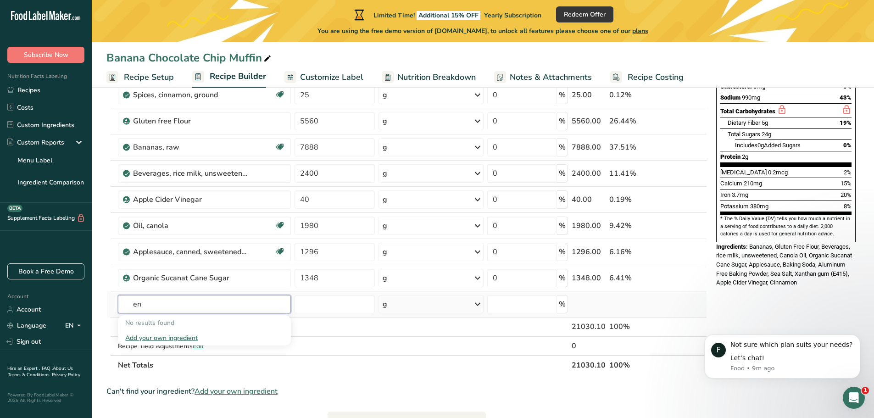
type input "e"
type input "d"
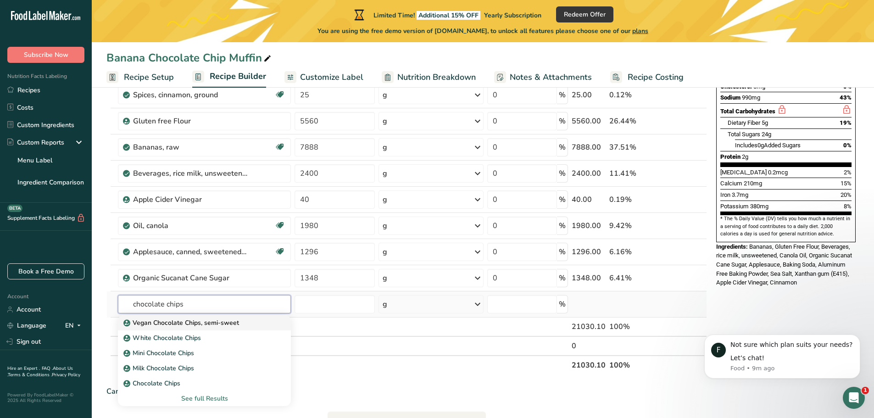
type input "chocolate chips"
click at [167, 324] on p "Vegan Chocolate Chips, semi-sweet" at bounding box center [182, 323] width 114 height 10
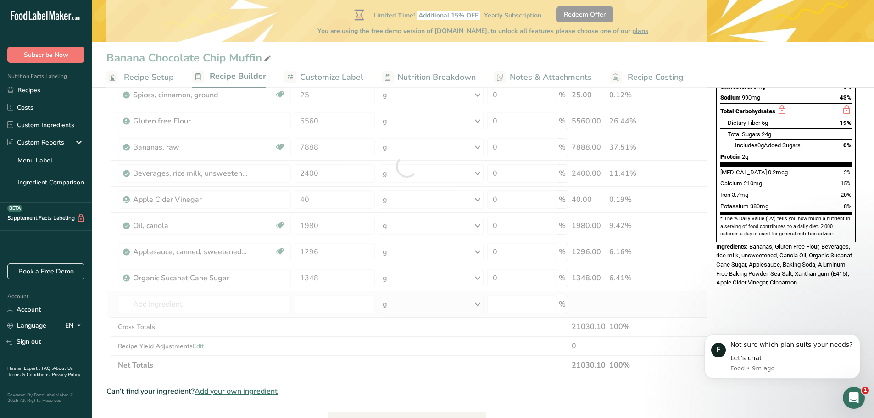
type input "Vegan Chocolate Chips, semi-sweet"
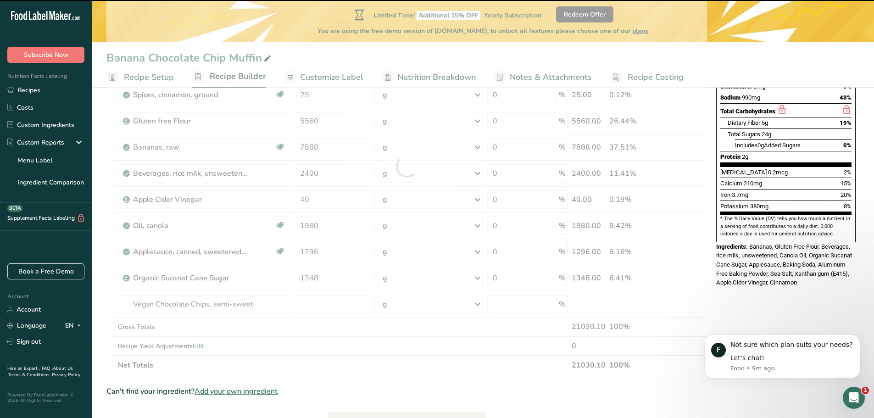
type input "0"
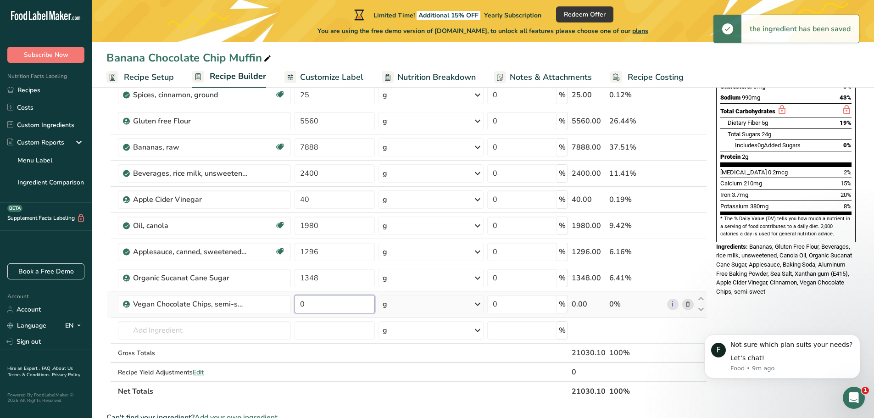
drag, startPoint x: 317, startPoint y: 306, endPoint x: 296, endPoint y: 304, distance: 20.7
click at [296, 304] on input "0" at bounding box center [335, 304] width 80 height 18
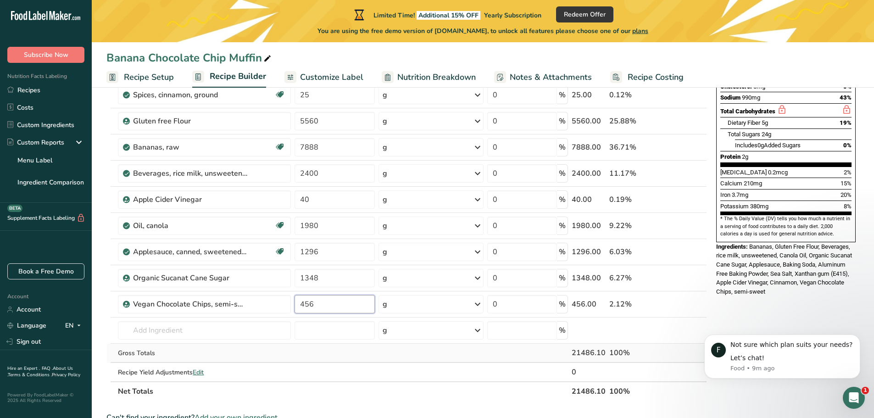
type input "456"
click at [338, 355] on div "Ingredient * Amount * Unit * Waste * .a-a{fill:#347362;}.b-a{fill:#fff;} Grams …" at bounding box center [406, 179] width 601 height 443
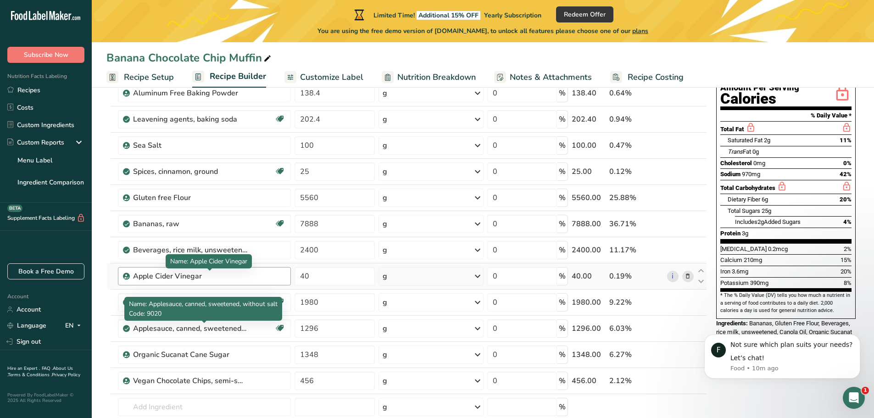
scroll to position [138, 0]
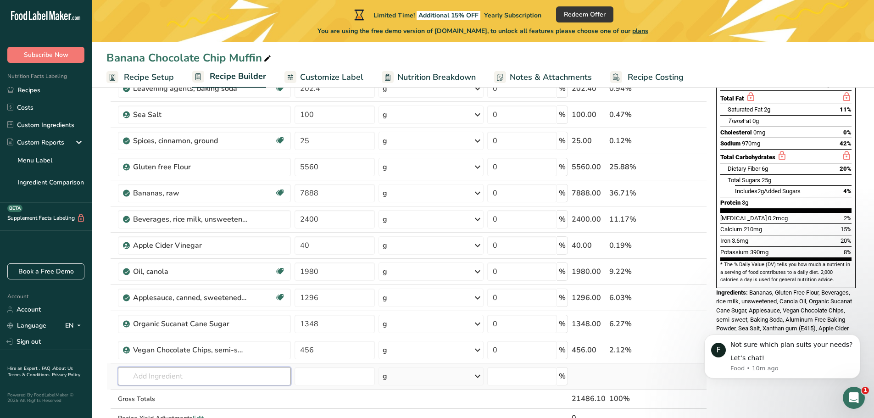
click at [151, 376] on input "text" at bounding box center [204, 376] width 173 height 18
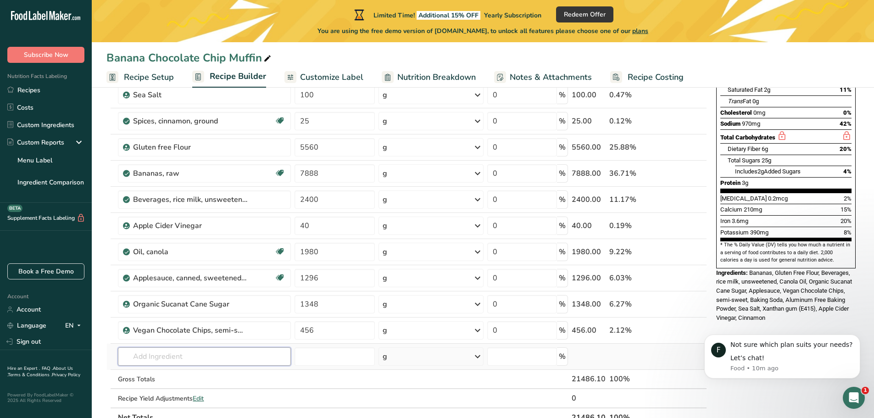
scroll to position [184, 0]
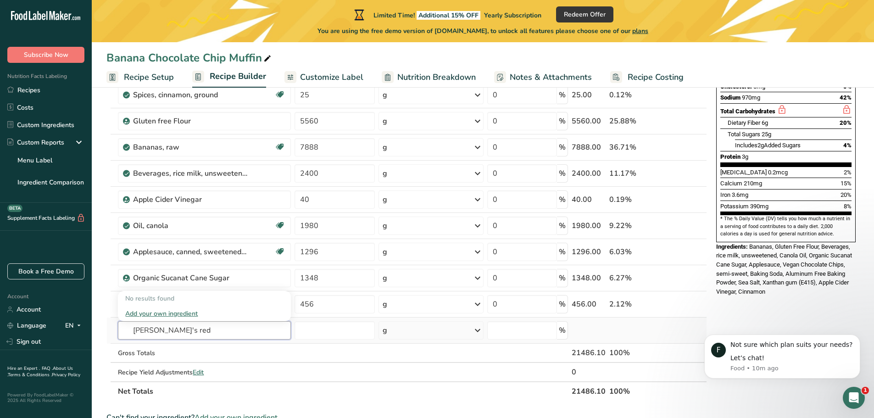
type input "Bob's red"
click at [147, 316] on div "Add your own ingredient" at bounding box center [204, 314] width 158 height 10
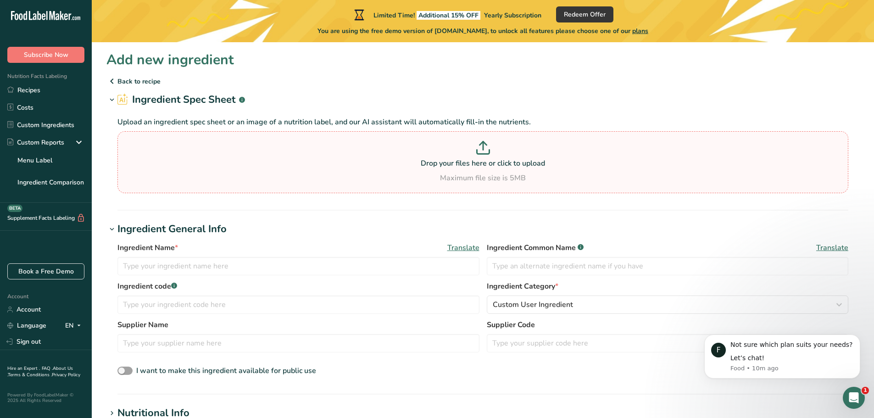
click at [460, 180] on div "Maximum file size is 5MB" at bounding box center [483, 178] width 726 height 11
click at [460, 180] on input "Drop your files here or click to upload Maximum file size is 5MB" at bounding box center [482, 162] width 731 height 62
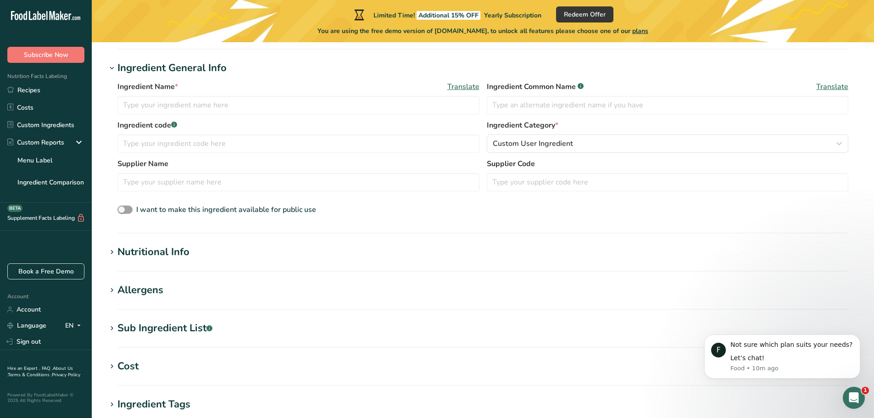
scroll to position [184, 0]
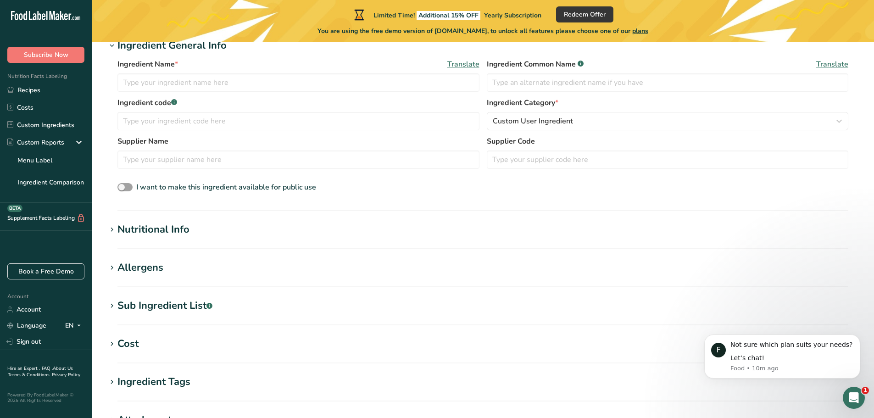
click at [155, 228] on div "Nutritional Info" at bounding box center [153, 229] width 72 height 15
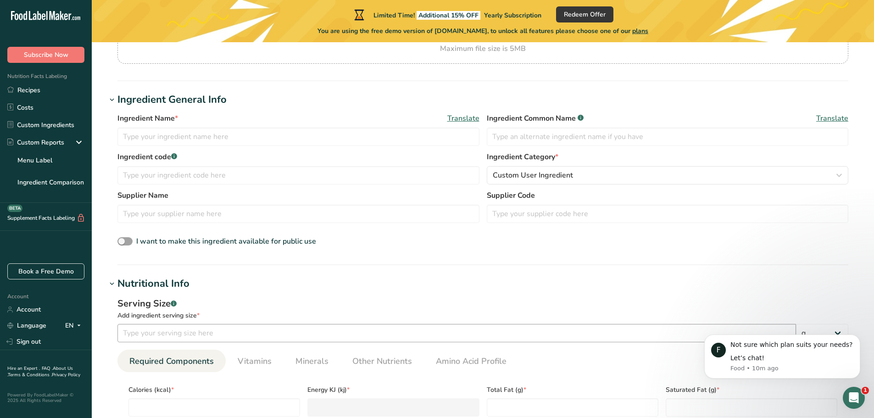
scroll to position [0, 0]
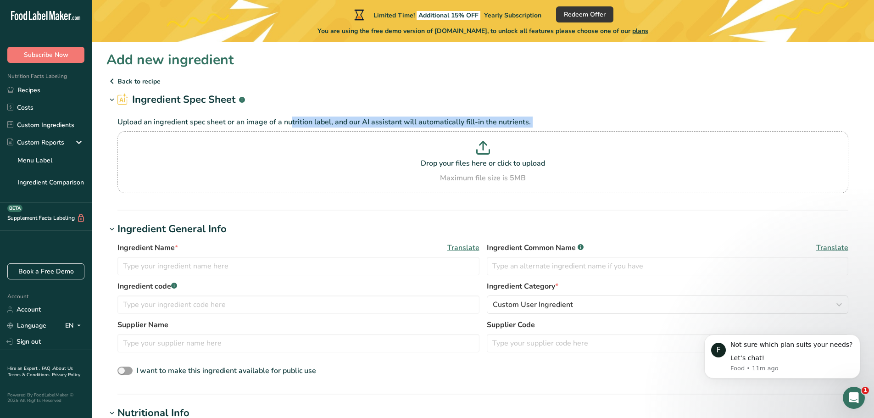
drag, startPoint x: 253, startPoint y: 124, endPoint x: 451, endPoint y: 128, distance: 198.3
click at [451, 128] on section "Upload an ingredient spec sheet or an image of a nutrition label, and our AI as…" at bounding box center [482, 155] width 731 height 77
click at [453, 125] on p "Upload an ingredient spec sheet or an image of a nutrition label, and our AI as…" at bounding box center [482, 122] width 731 height 11
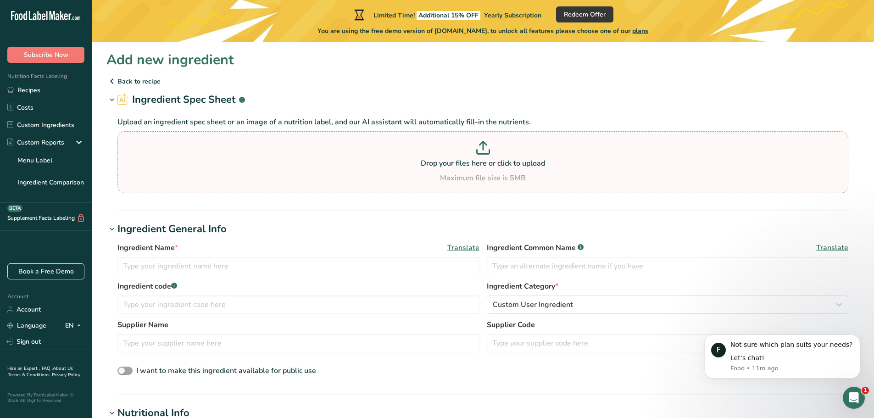
click at [612, 160] on p "Drop your files here or click to upload" at bounding box center [483, 163] width 726 height 11
click at [612, 160] on input "Drop your files here or click to upload Maximum file size is 5MB" at bounding box center [482, 162] width 731 height 62
type input "C:\fakepath\bob.jpg"
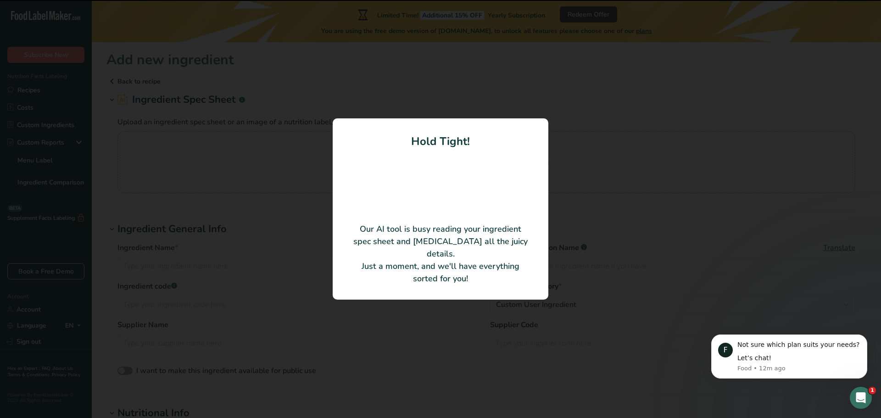
type input "34"
type input "120"
type KJ "502.08"
type Fat "1"
type Fat "0"
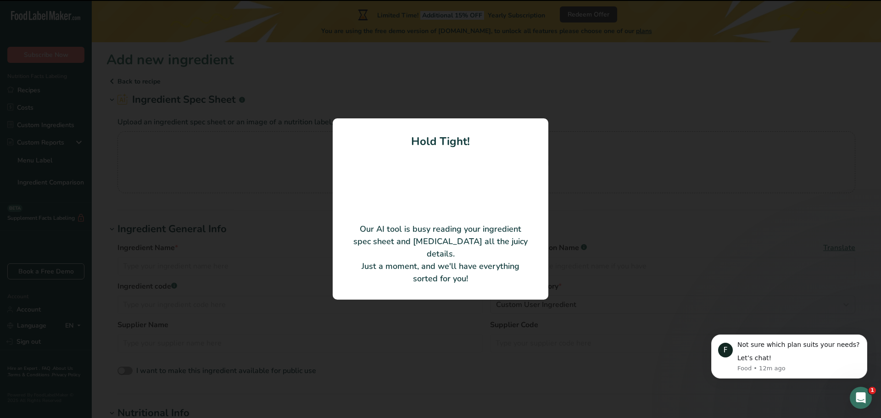
type Fat "0"
type input "0"
type Carbohydrates "24"
type Fiber "1"
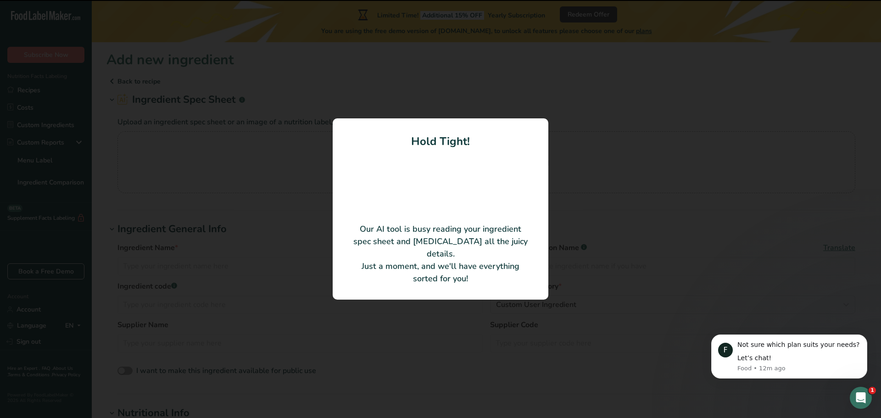
type Sugars "0"
type input "4"
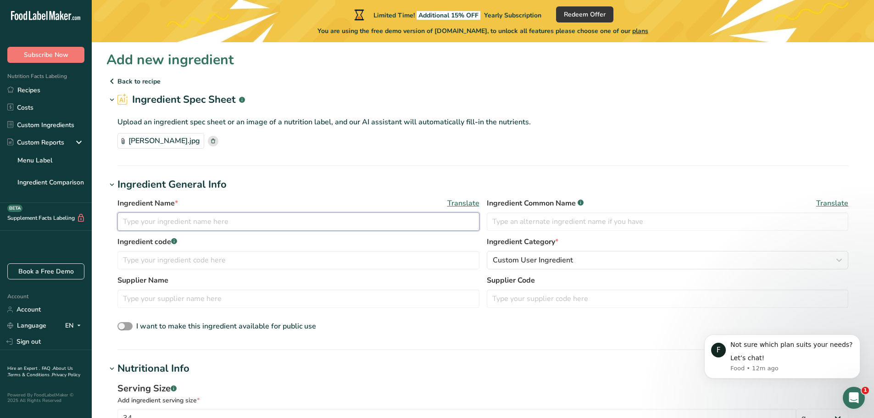
click at [178, 215] on input "text" at bounding box center [298, 221] width 362 height 18
type input "Bob's Red Mill All Purpose GF Flour"
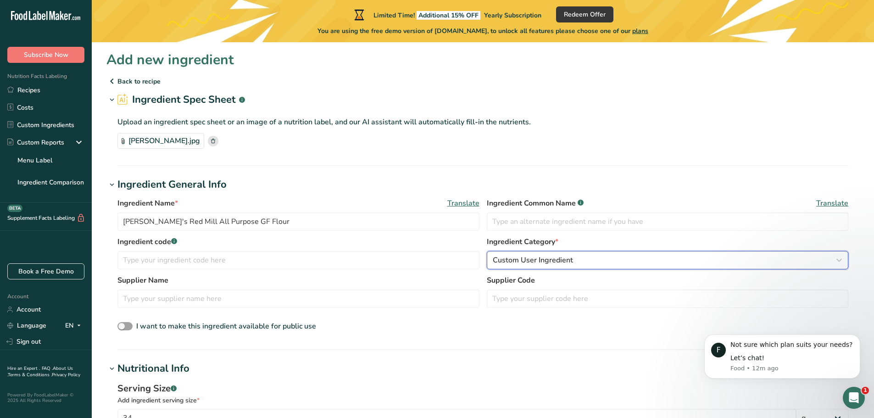
click at [535, 260] on span "Custom User Ingredient" at bounding box center [533, 260] width 80 height 11
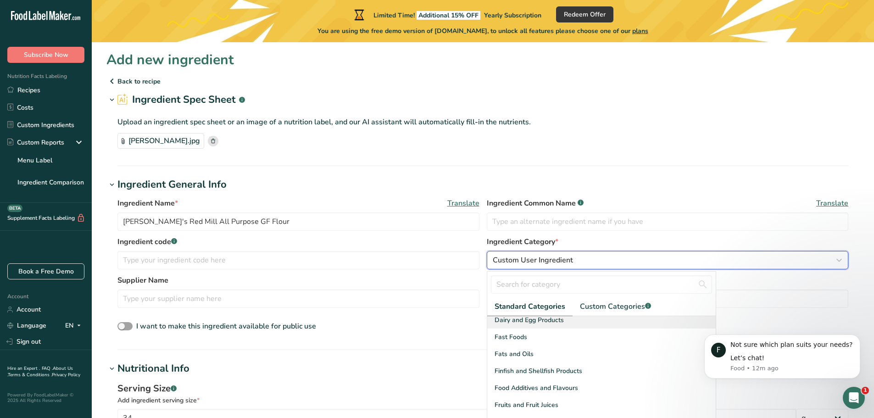
scroll to position [184, 0]
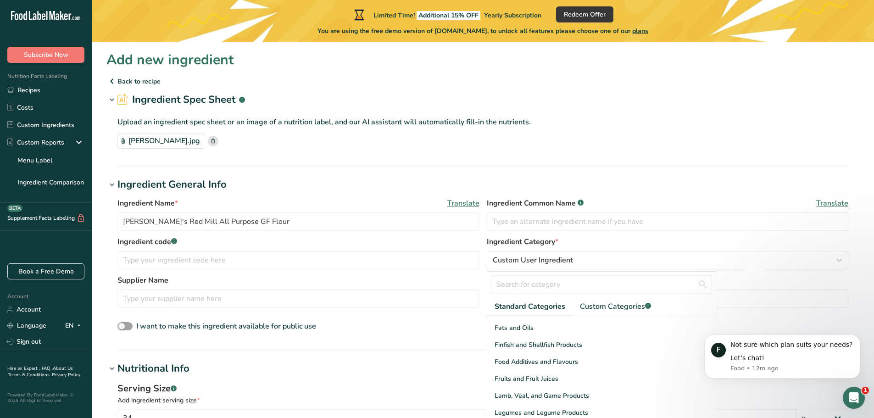
click at [394, 283] on label "Supplier Name" at bounding box center [298, 280] width 362 height 11
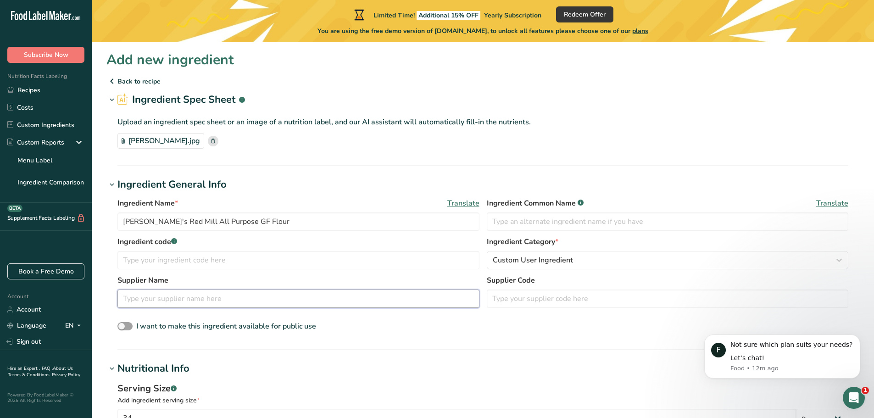
click at [340, 300] on input "text" at bounding box center [298, 299] width 362 height 18
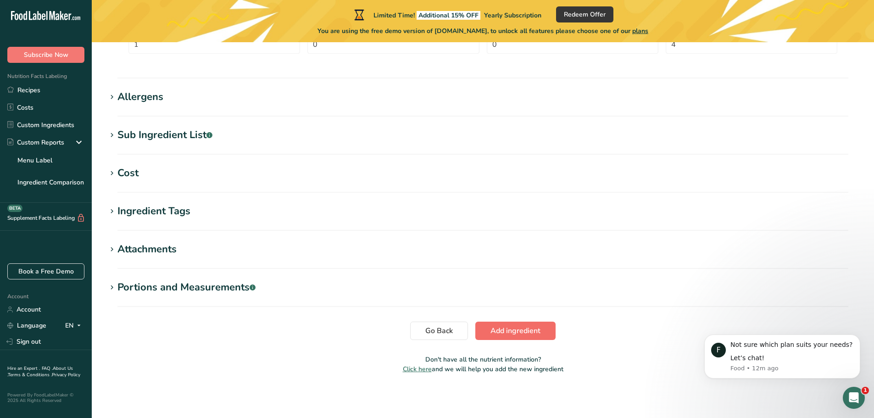
type input "Bob's Red Mill"
click at [503, 325] on button "Add ingredient" at bounding box center [515, 331] width 80 height 18
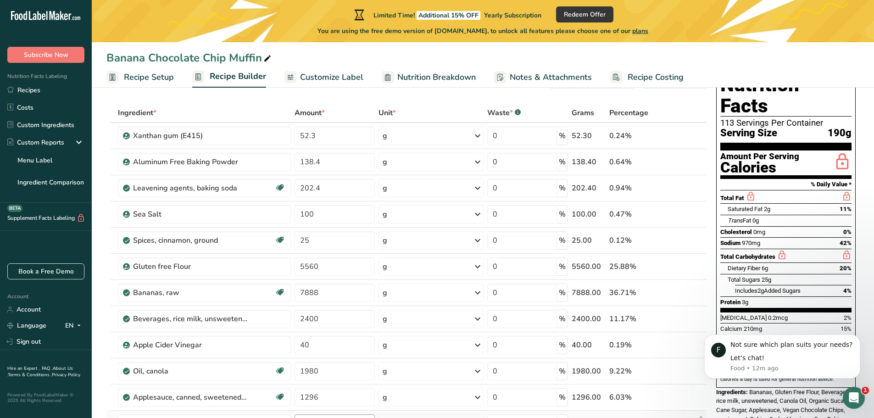
scroll to position [184, 0]
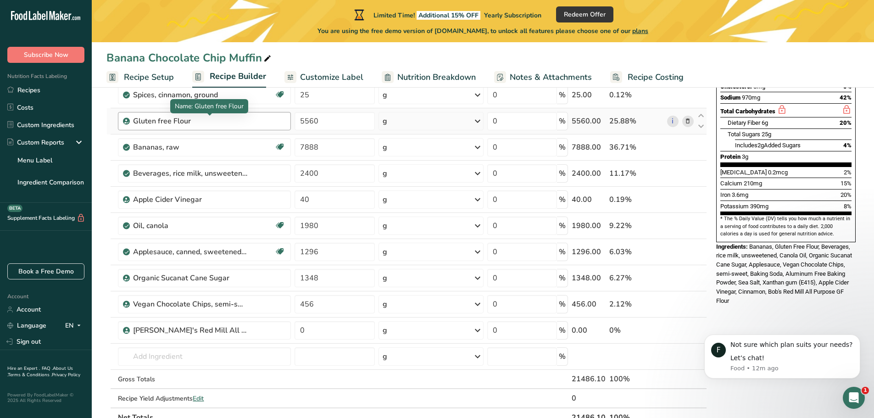
click at [211, 119] on div "Gluten free Flour" at bounding box center [190, 121] width 115 height 11
click at [195, 122] on div "Gluten free Flour" at bounding box center [190, 121] width 115 height 11
click at [186, 120] on div "Gluten free Flour" at bounding box center [190, 121] width 115 height 11
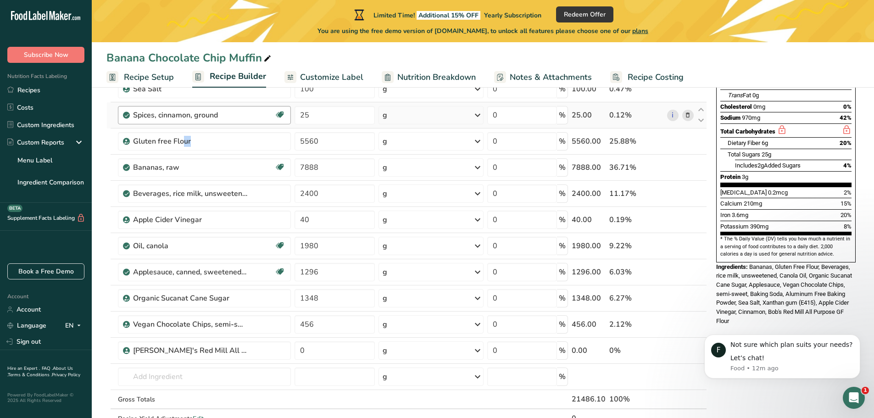
scroll to position [138, 0]
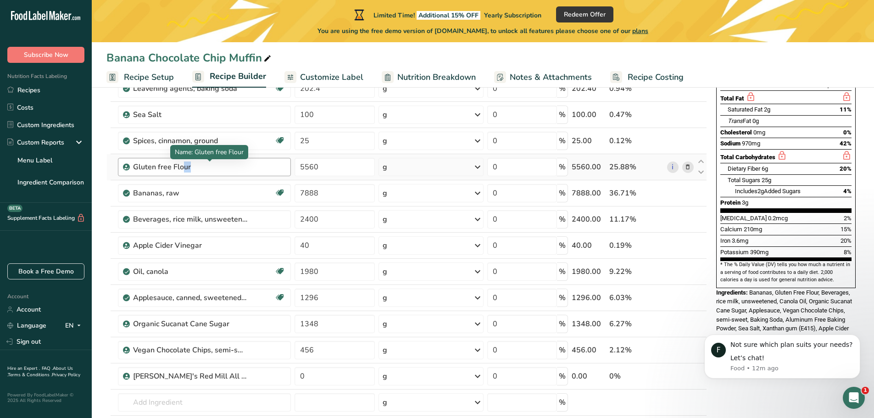
click at [181, 163] on div "Gluten free Flour" at bounding box center [190, 167] width 115 height 11
drag, startPoint x: 200, startPoint y: 167, endPoint x: 131, endPoint y: 162, distance: 69.4
click at [131, 162] on div "Gluten free Flour" at bounding box center [204, 167] width 173 height 18
click at [691, 166] on span at bounding box center [687, 167] width 11 height 11
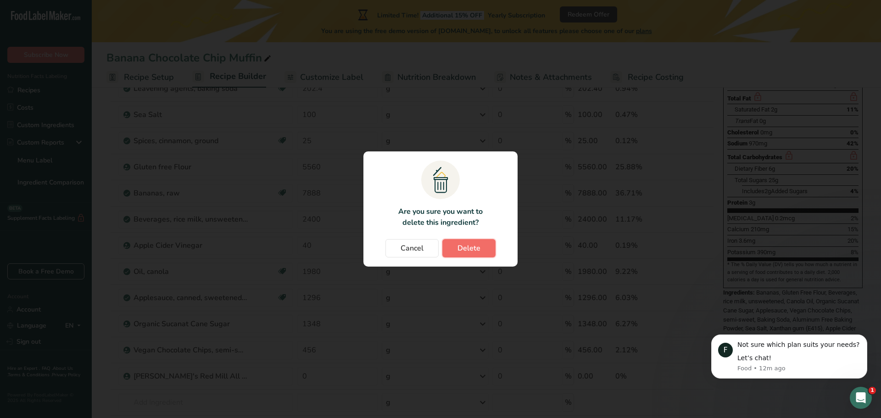
click at [466, 248] on span "Delete" at bounding box center [469, 248] width 23 height 11
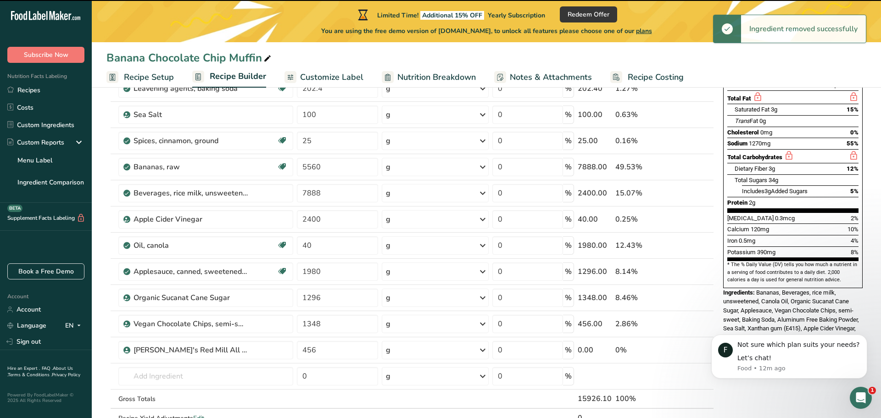
type input "7888"
type input "2400"
type input "40"
type input "1980"
type input "1296"
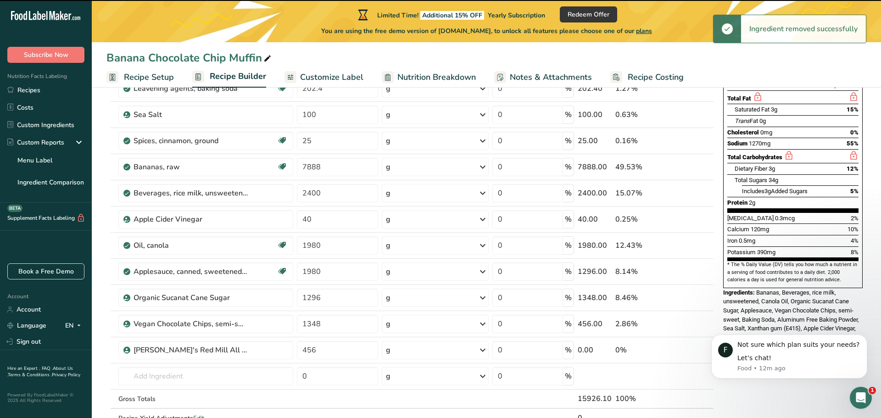
type input "1348"
type input "456"
type input "0"
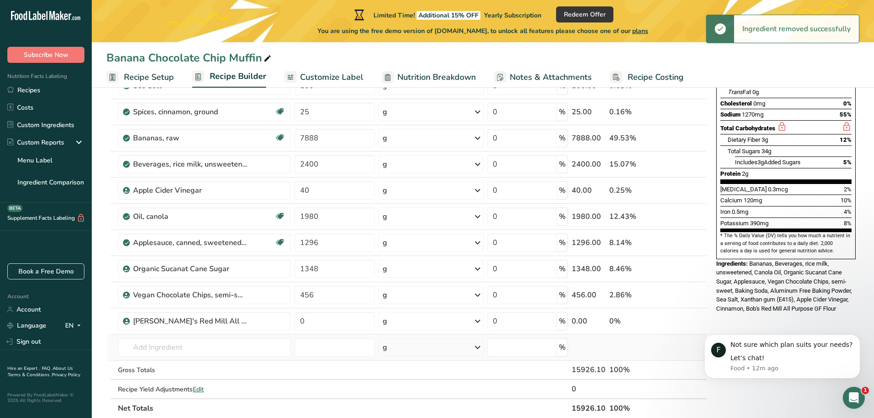
scroll to position [184, 0]
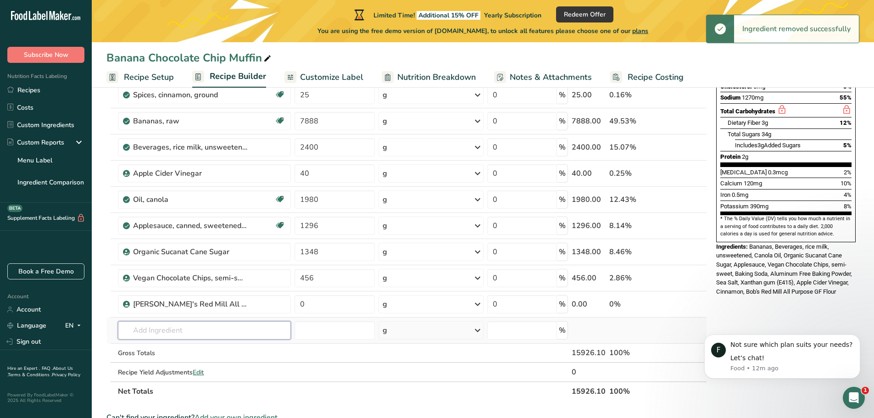
click at [184, 330] on input "text" at bounding box center [204, 330] width 173 height 18
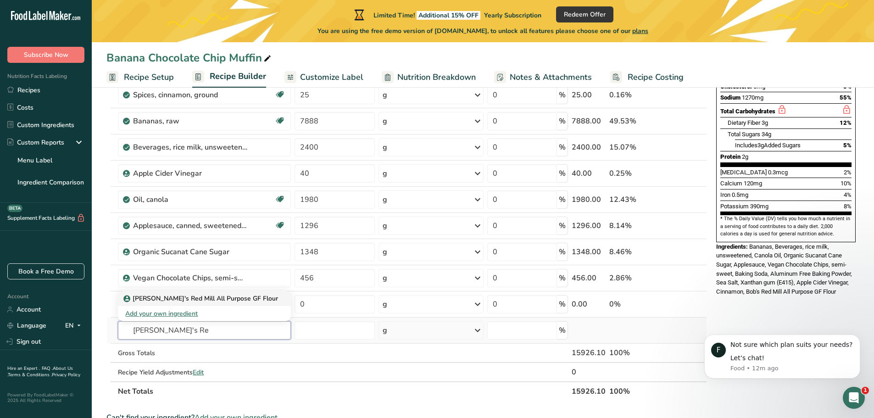
type input "Bob's Re"
click at [194, 298] on p "Bob's Red Mill All Purpose GF Flour" at bounding box center [201, 299] width 153 height 10
type input "Bob's Red Mill All Purpose GF Flour"
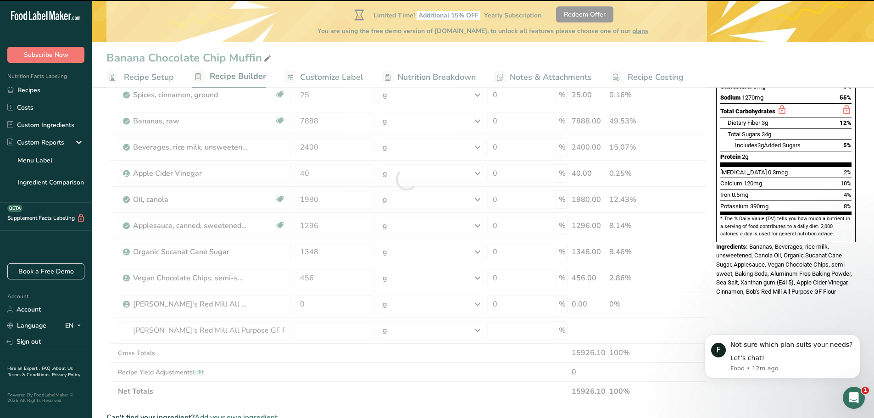
type input "0"
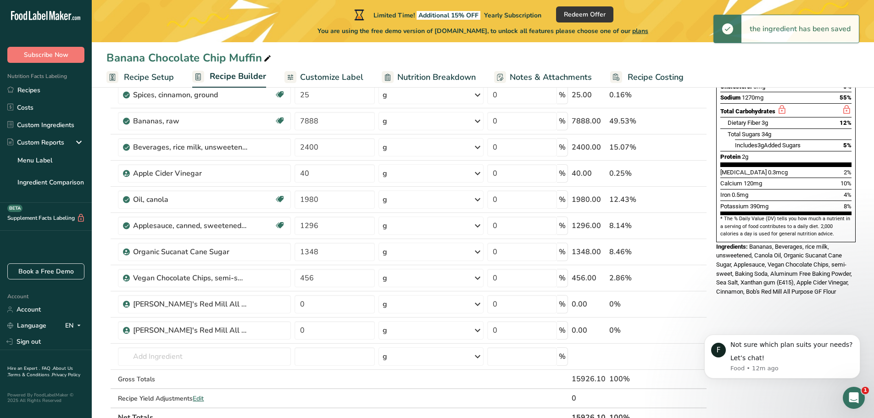
click at [691, 333] on icon at bounding box center [688, 331] width 6 height 10
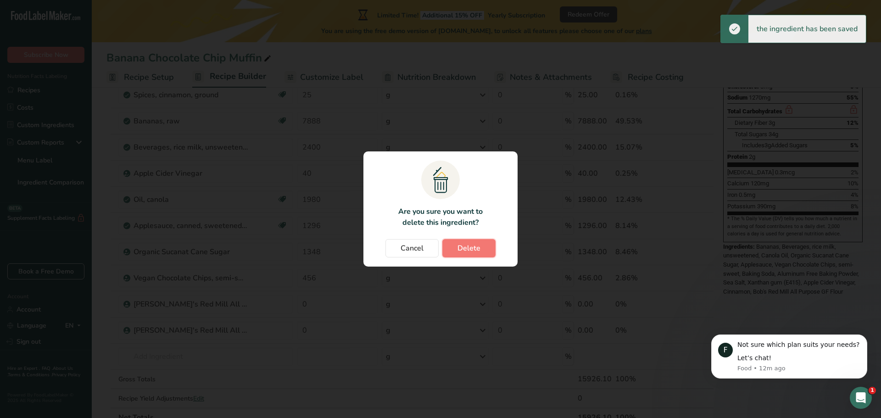
click at [478, 243] on span "Delete" at bounding box center [469, 248] width 23 height 11
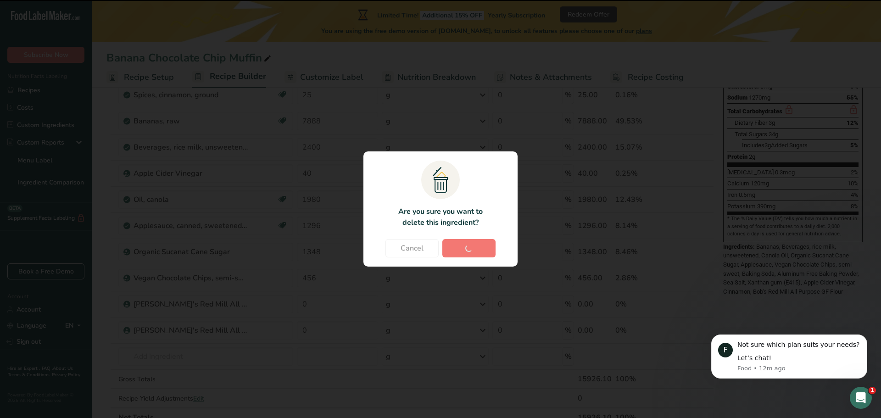
click at [313, 304] on div "Change password modal" at bounding box center [440, 209] width 881 height 418
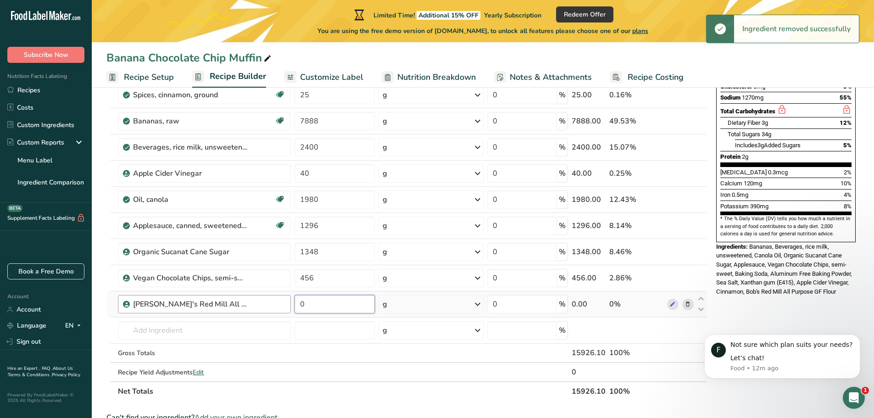
drag, startPoint x: 313, startPoint y: 302, endPoint x: 279, endPoint y: 301, distance: 34.9
click at [279, 301] on tr "Bob's Red Mill All Purpose GF Flour 0 g Weight Units g kg mg See more Volume Un…" at bounding box center [407, 304] width 600 height 26
click at [318, 308] on input "0" at bounding box center [335, 304] width 80 height 18
drag, startPoint x: 318, startPoint y: 304, endPoint x: 295, endPoint y: 304, distance: 22.9
click at [295, 304] on input "0" at bounding box center [335, 304] width 80 height 18
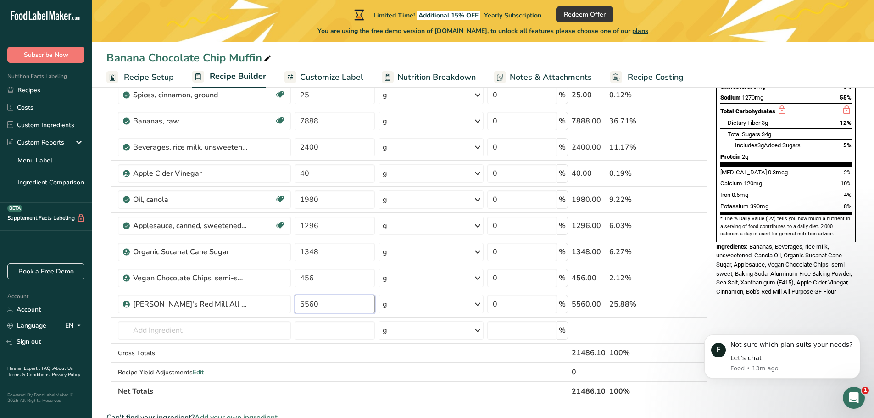
type input "5560"
click at [732, 318] on div "Nutrition Facts 84 Servings Per Container Serving Size 190g Amount Per Serving …" at bounding box center [786, 319] width 147 height 797
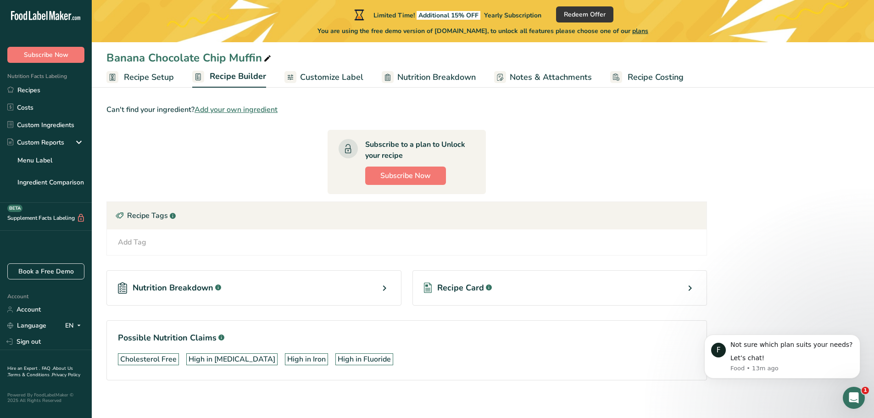
scroll to position [498, 0]
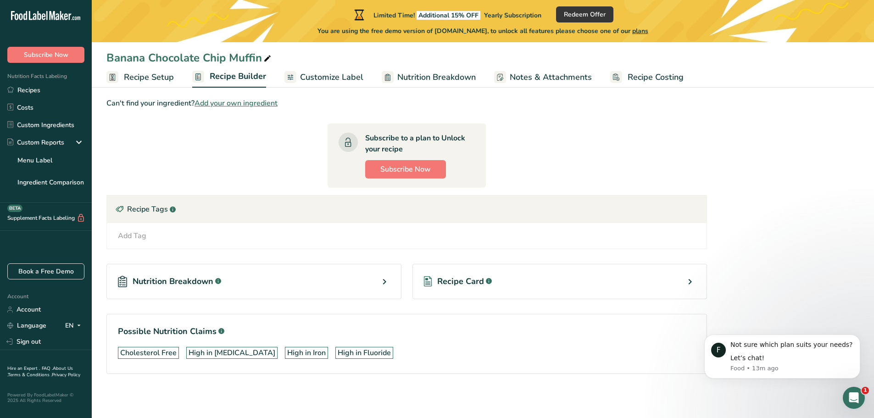
click at [386, 281] on icon at bounding box center [384, 282] width 11 height 17
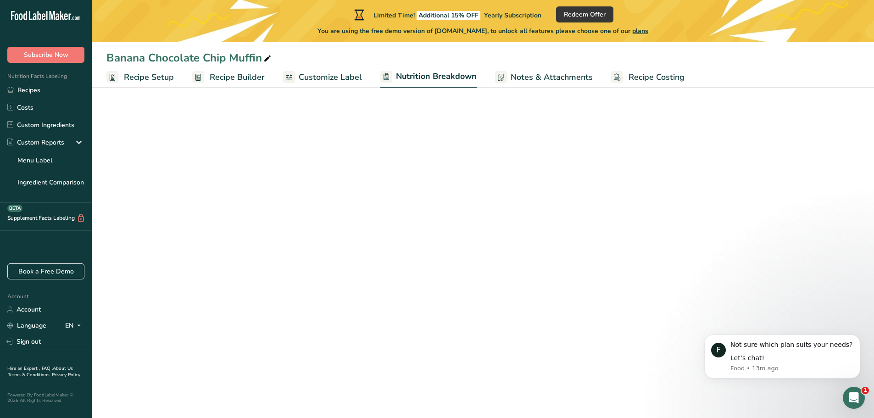
select select "Calories"
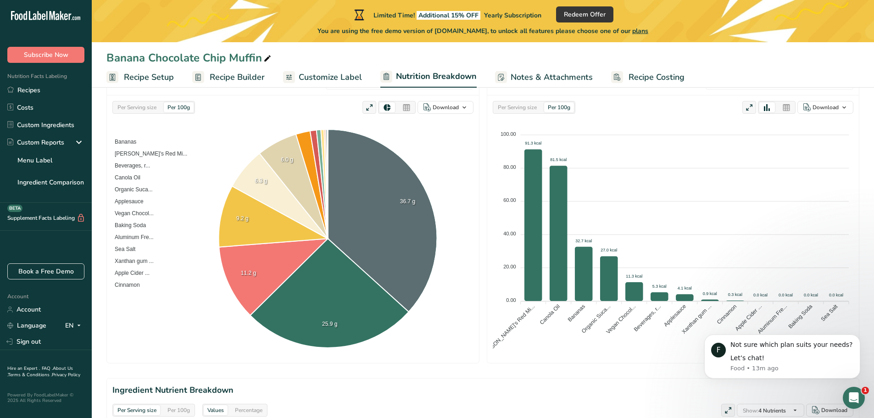
scroll to position [138, 0]
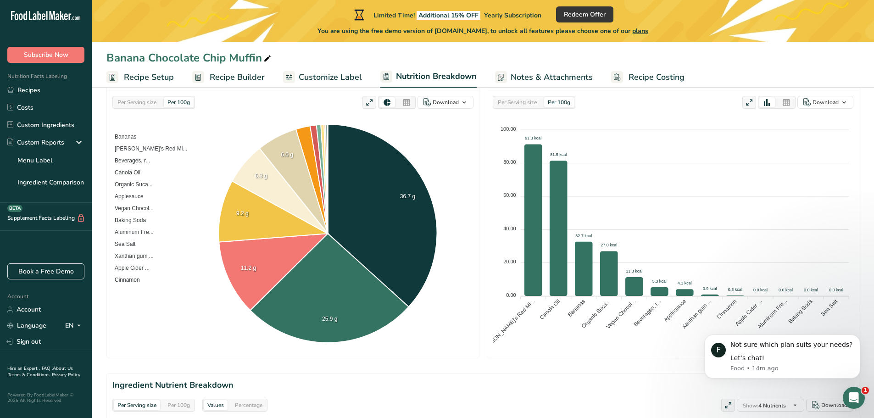
click at [326, 75] on span "Customize Label" at bounding box center [330, 77] width 63 height 12
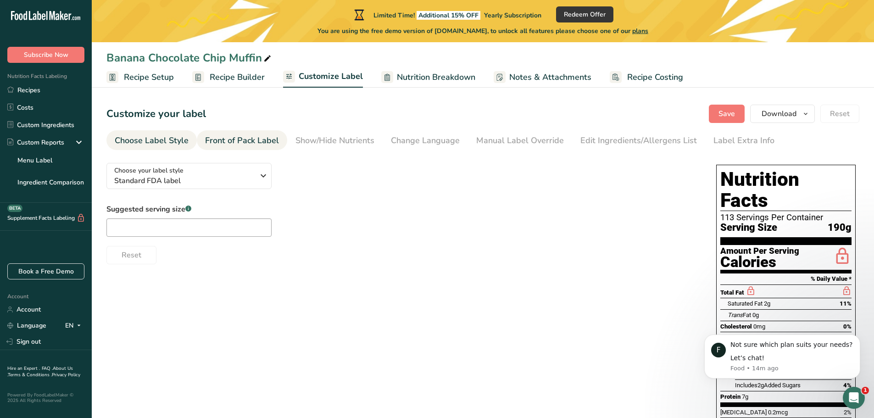
click at [240, 140] on div "Front of Pack Label" at bounding box center [242, 140] width 74 height 12
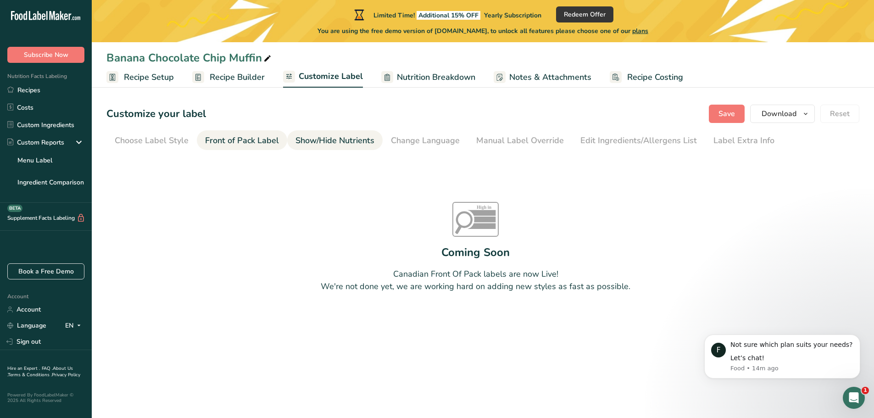
click at [315, 139] on div "Show/Hide Nutrients" at bounding box center [335, 140] width 79 height 12
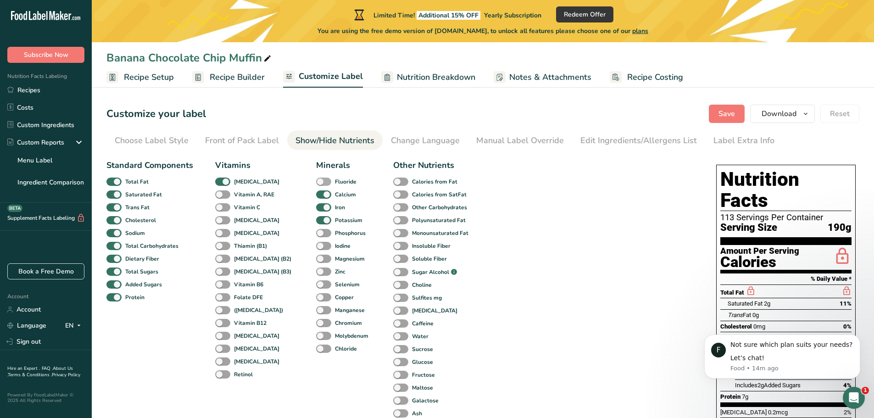
click at [316, 180] on span at bounding box center [323, 182] width 15 height 9
click at [316, 180] on input "Fluoride" at bounding box center [319, 182] width 6 height 6
click at [316, 180] on span at bounding box center [323, 182] width 15 height 9
click at [316, 180] on input "Fluoride" at bounding box center [319, 182] width 6 height 6
checkbox input "false"
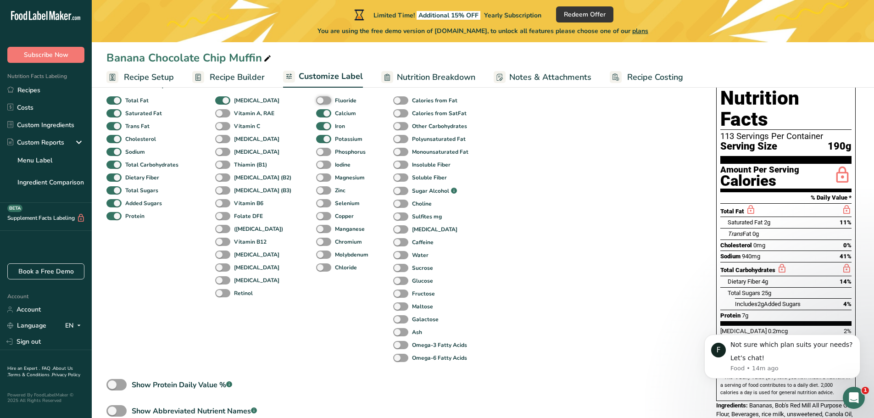
scroll to position [58, 0]
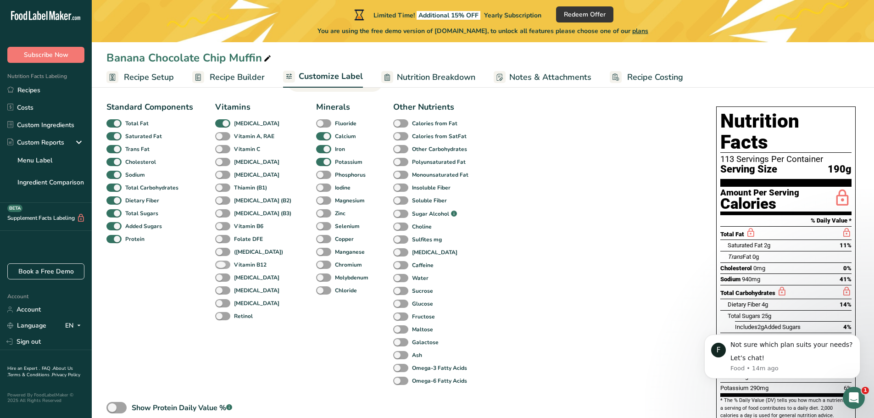
click at [223, 265] on span at bounding box center [222, 265] width 15 height 9
click at [221, 265] on input "Vitamin B12" at bounding box center [218, 265] width 6 height 6
checkbox input "true"
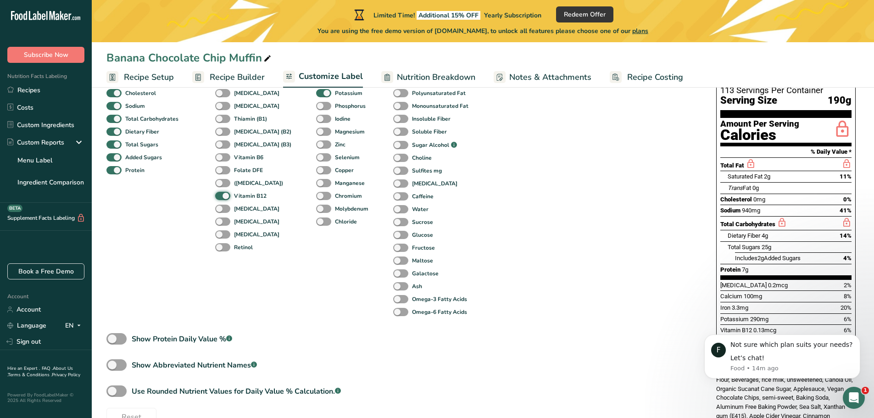
scroll to position [150, 0]
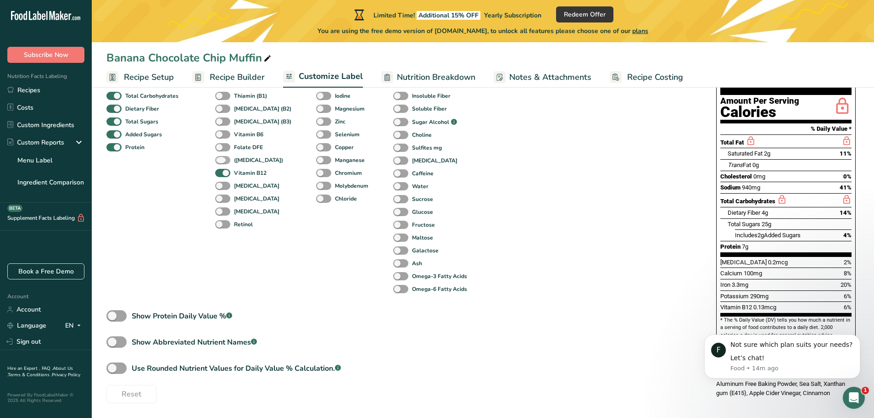
click at [224, 158] on span at bounding box center [222, 160] width 15 height 9
click at [221, 158] on input "(Folic Acid)" at bounding box center [218, 160] width 6 height 6
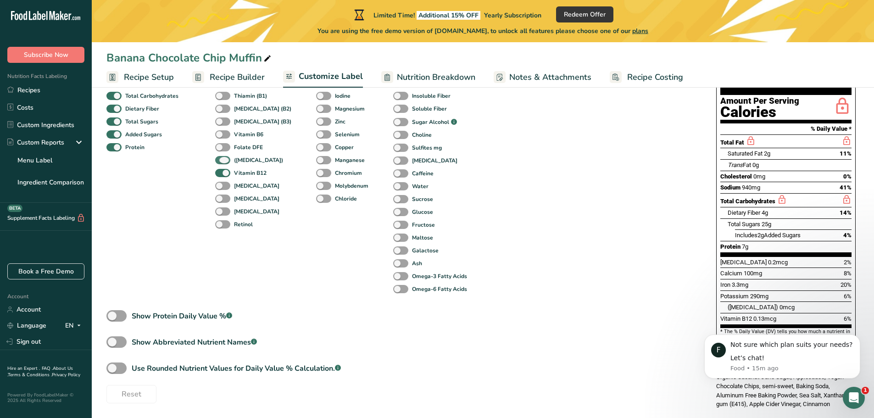
click at [221, 158] on span at bounding box center [222, 160] width 15 height 9
click at [221, 158] on input "(Folic Acid)" at bounding box center [218, 160] width 6 height 6
checkbox input "false"
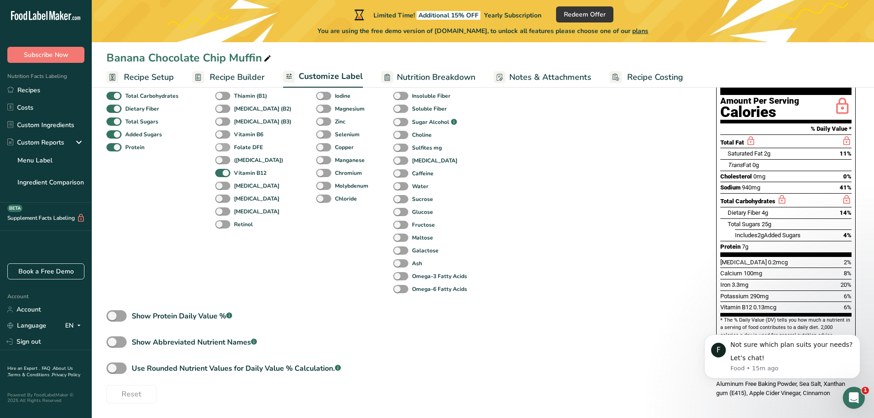
click at [222, 147] on span at bounding box center [222, 147] width 15 height 9
click at [221, 147] on input "Folate DFE" at bounding box center [218, 147] width 6 height 6
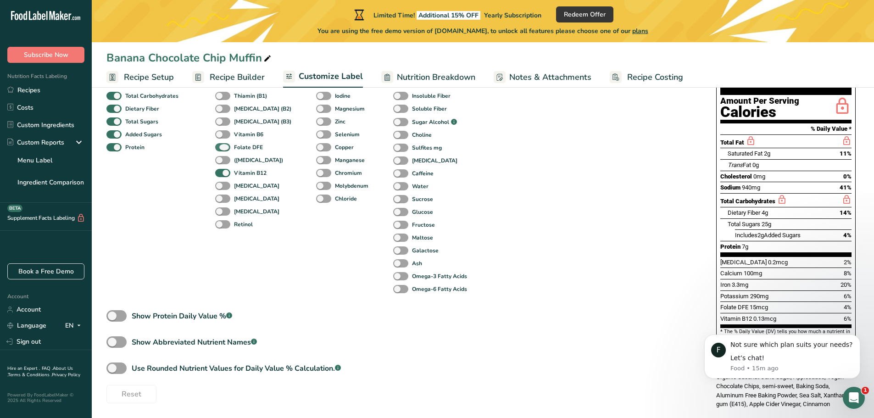
click at [222, 147] on span at bounding box center [222, 147] width 15 height 9
click at [221, 147] on input "Folate DFE" at bounding box center [218, 147] width 6 height 6
checkbox input "false"
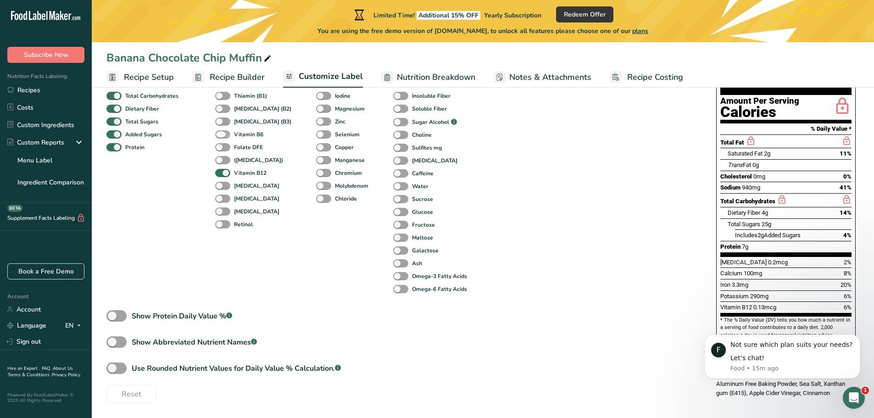
click at [221, 132] on span at bounding box center [222, 134] width 15 height 9
click at [221, 132] on input "Vitamin B6" at bounding box center [218, 134] width 6 height 6
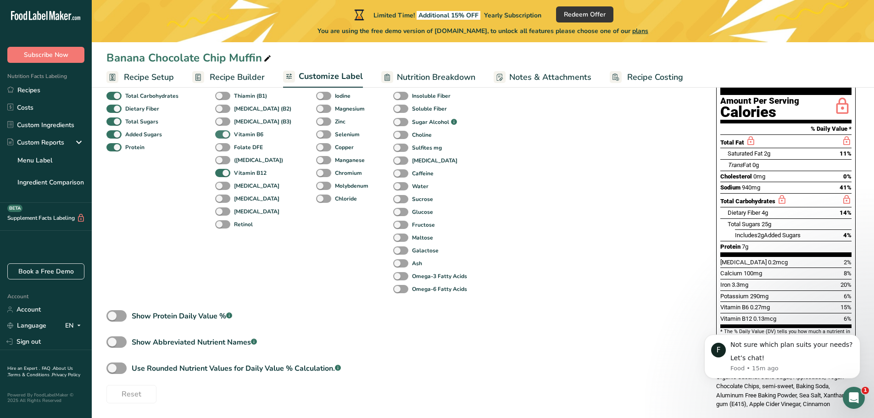
click at [221, 132] on span at bounding box center [222, 134] width 15 height 9
click at [221, 132] on input "Vitamin B6" at bounding box center [218, 134] width 6 height 6
checkbox input "false"
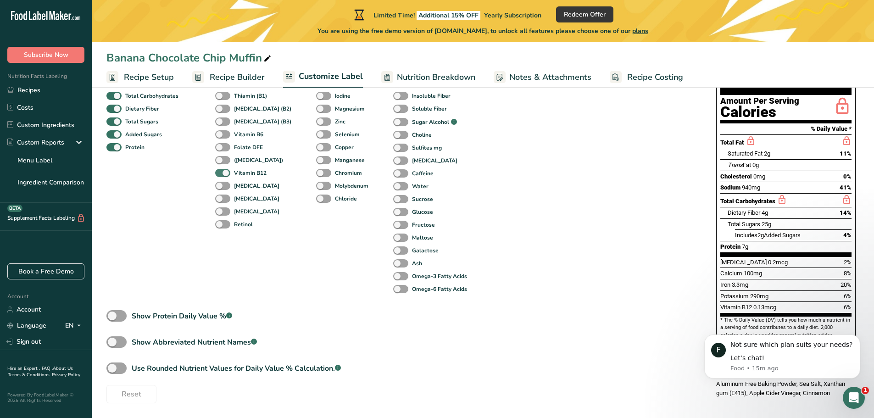
click at [220, 174] on span at bounding box center [222, 173] width 15 height 9
click at [220, 174] on input "Vitamin B12" at bounding box center [218, 173] width 6 height 6
checkbox input "false"
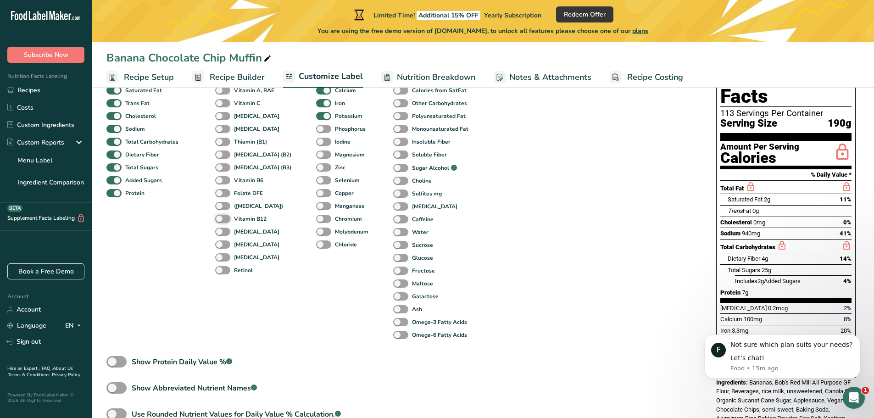
scroll to position [58, 0]
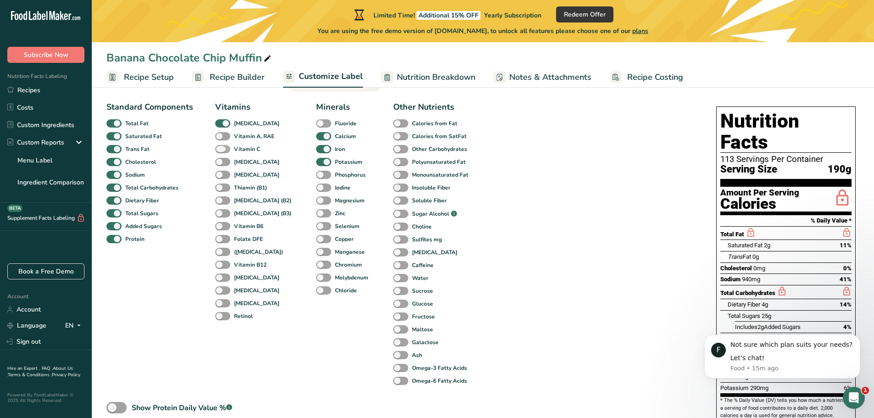
click at [221, 149] on span at bounding box center [222, 149] width 15 height 9
click at [221, 149] on input "Vitamin C" at bounding box center [218, 149] width 6 height 6
checkbox input "true"
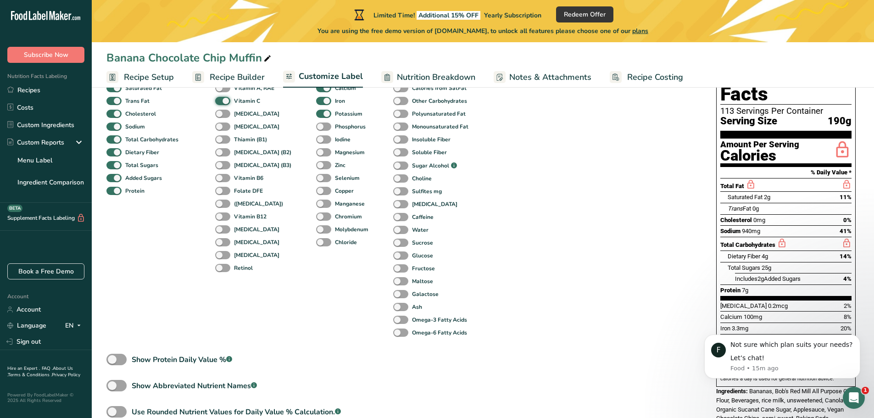
scroll to position [104, 0]
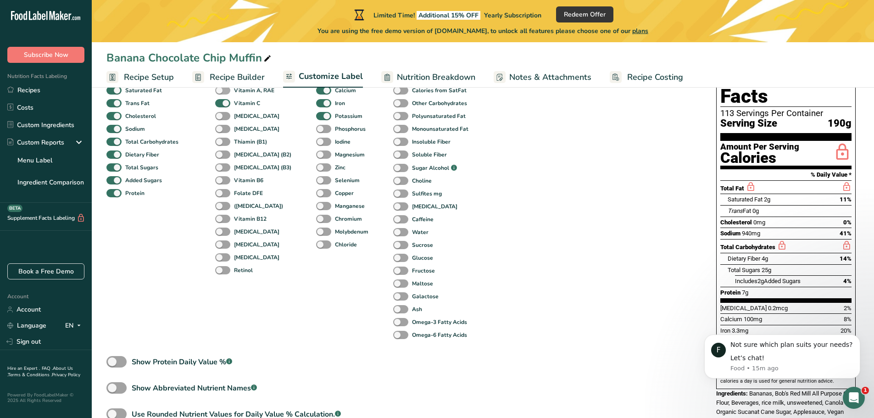
click at [221, 90] on span at bounding box center [222, 90] width 15 height 9
click at [221, 90] on input "Vitamin A, RAE" at bounding box center [218, 90] width 6 height 6
checkbox input "true"
click at [220, 115] on span at bounding box center [222, 116] width 15 height 9
click at [220, 115] on input "Vitamin E" at bounding box center [218, 116] width 6 height 6
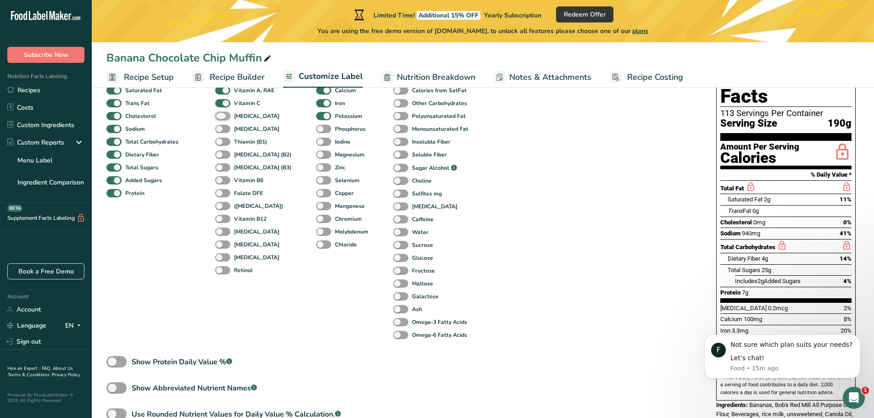
checkbox input "true"
click at [221, 127] on span at bounding box center [222, 129] width 15 height 9
click at [221, 127] on input "Vitamin K" at bounding box center [218, 129] width 6 height 6
checkbox input "true"
click at [221, 218] on span at bounding box center [222, 219] width 15 height 9
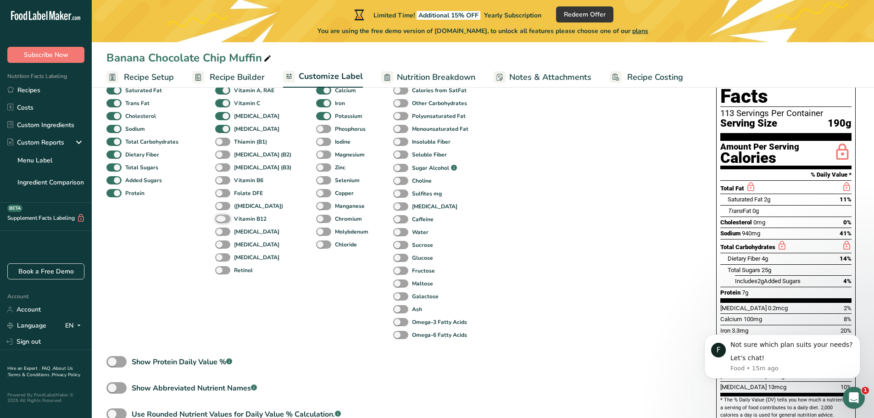
click at [221, 218] on input "Vitamin B12" at bounding box center [218, 219] width 6 height 6
checkbox input "true"
click at [220, 183] on span at bounding box center [222, 180] width 15 height 9
click at [220, 183] on input "Vitamin B6" at bounding box center [218, 180] width 6 height 6
checkbox input "true"
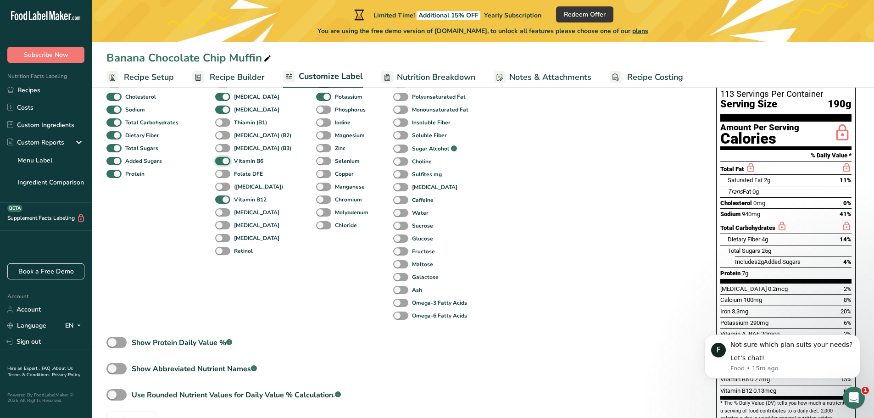
scroll to position [97, 0]
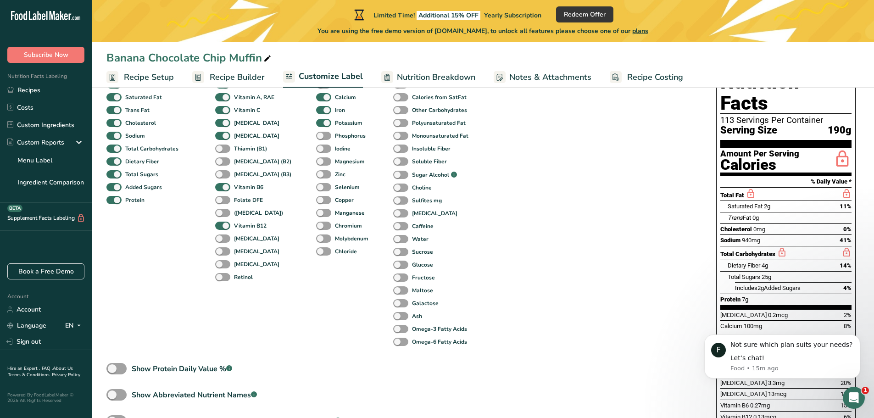
click at [232, 78] on span "Recipe Builder" at bounding box center [237, 77] width 55 height 12
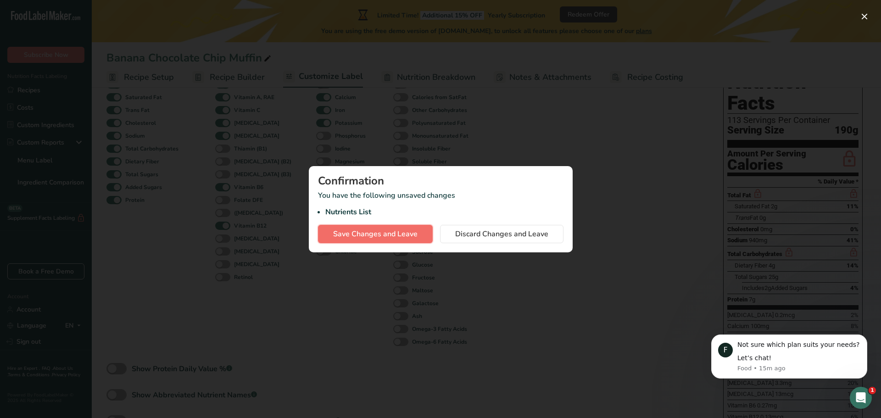
click at [372, 234] on span "Save Changes and Leave" at bounding box center [375, 234] width 84 height 11
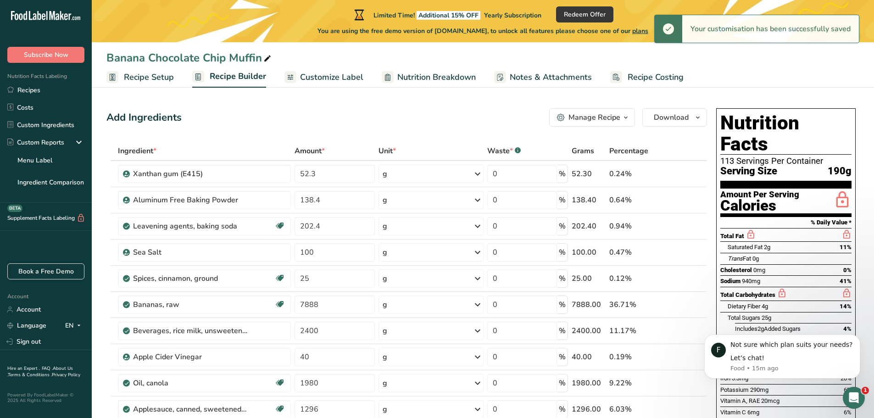
click at [138, 78] on span "Recipe Setup" at bounding box center [149, 77] width 50 height 12
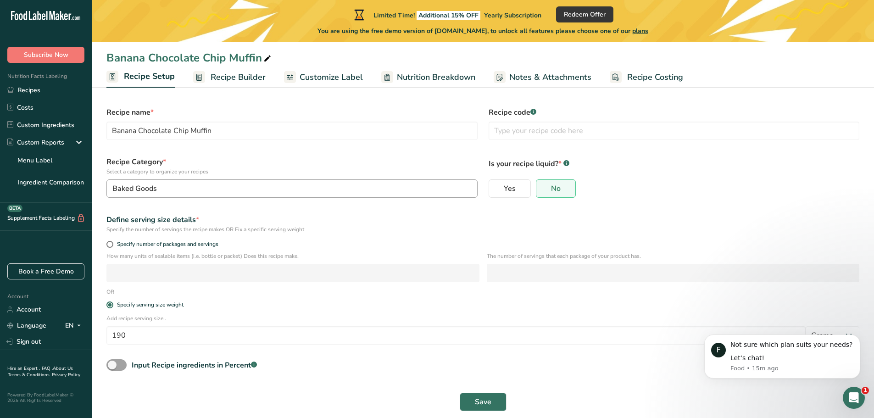
scroll to position [15, 0]
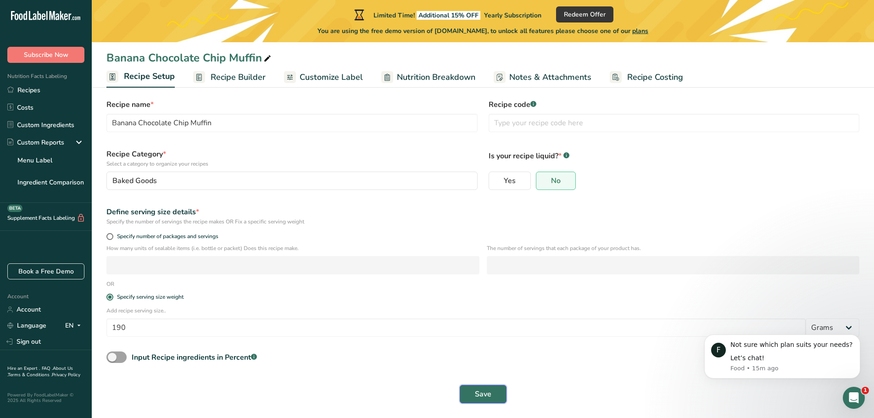
click at [478, 397] on span "Save" at bounding box center [483, 394] width 17 height 11
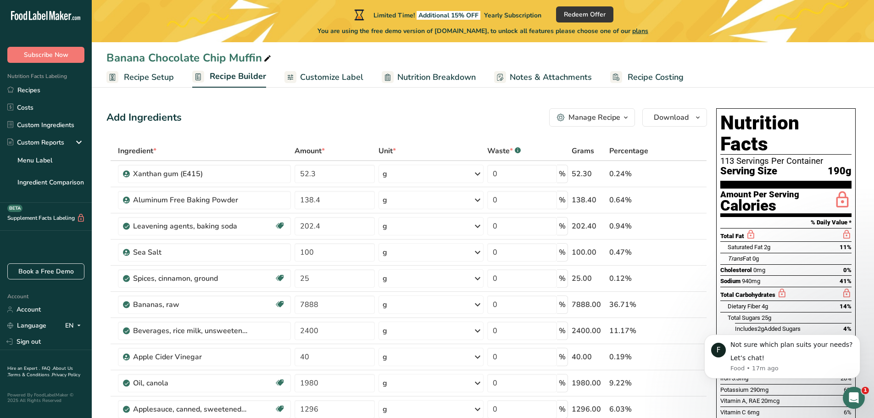
click at [662, 73] on span "Recipe Costing" at bounding box center [656, 77] width 56 height 12
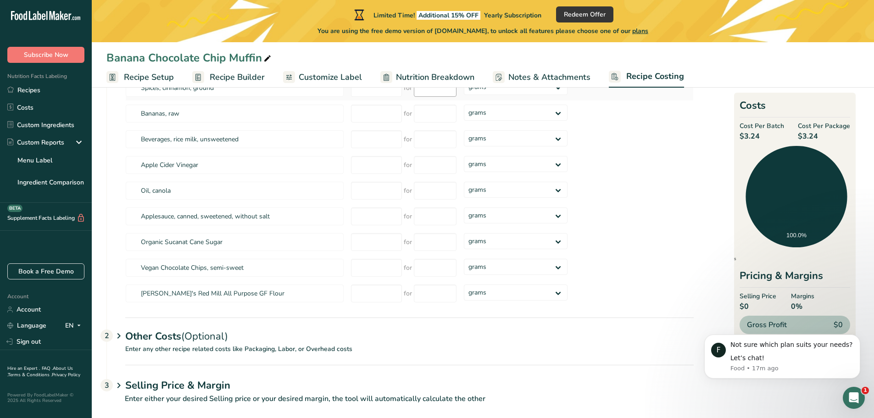
scroll to position [207, 0]
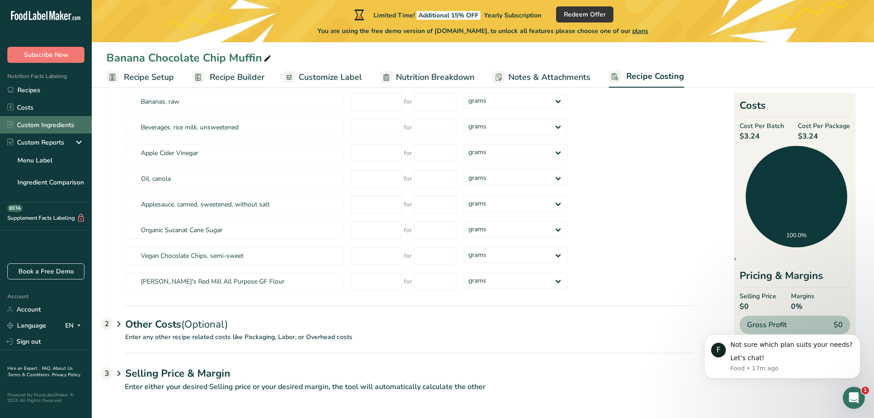
click at [46, 125] on link "Custom Ingredients" at bounding box center [46, 124] width 92 height 17
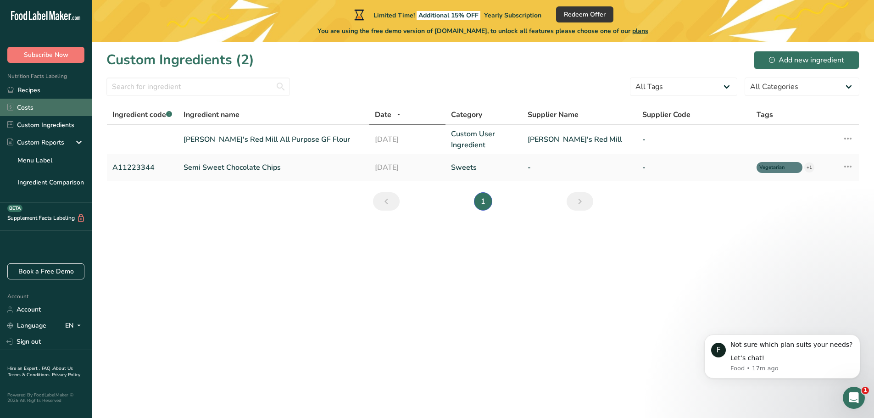
click at [49, 103] on link "Costs" at bounding box center [46, 107] width 92 height 17
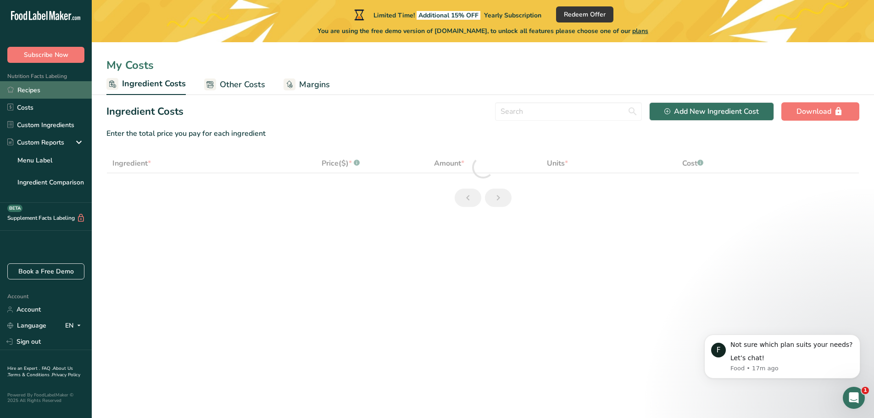
select select "1"
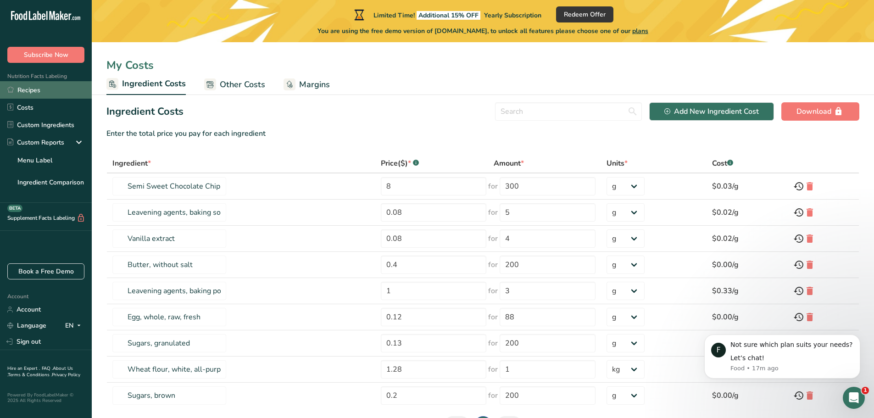
click at [50, 88] on link "Recipes" at bounding box center [46, 89] width 92 height 17
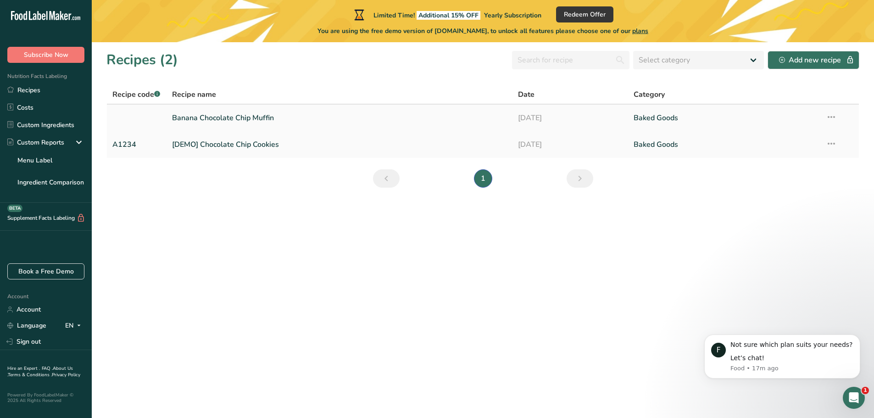
click at [298, 123] on link "Banana Chocolate Chip Muffin" at bounding box center [339, 117] width 335 height 19
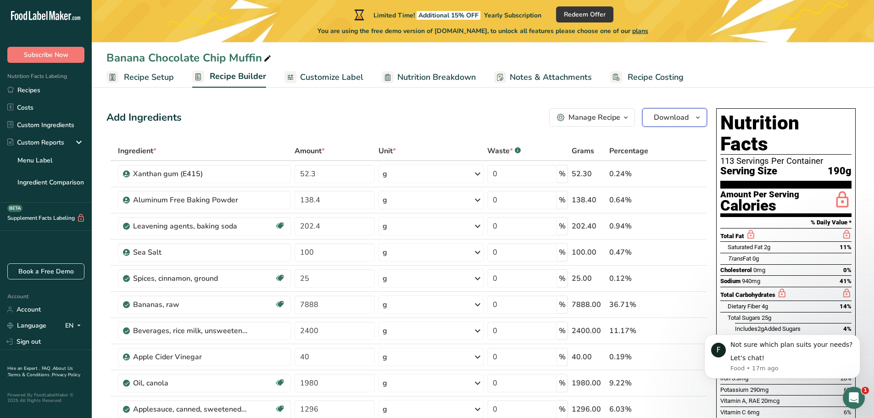
click at [672, 112] on span "Download" at bounding box center [671, 117] width 35 height 11
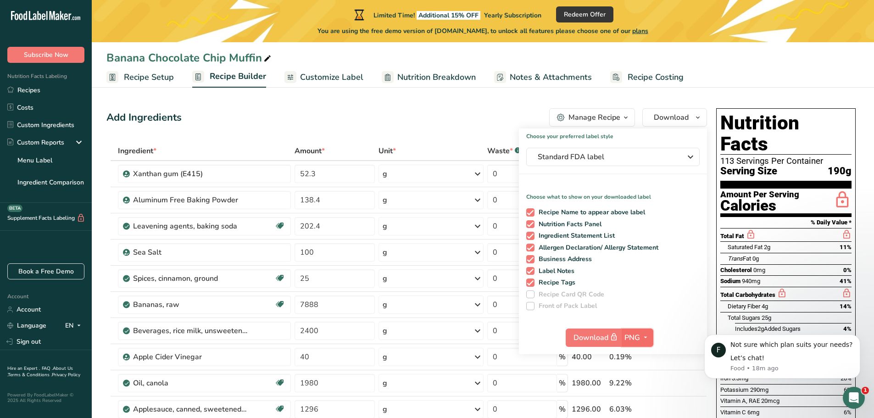
click at [648, 336] on icon "button" at bounding box center [645, 337] width 7 height 11
click at [642, 402] on link "PDF" at bounding box center [638, 401] width 29 height 15
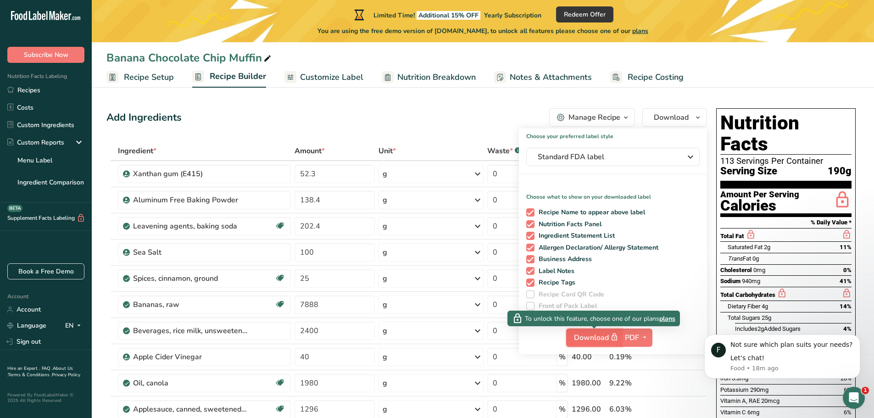
click at [587, 335] on span "Download" at bounding box center [597, 337] width 46 height 11
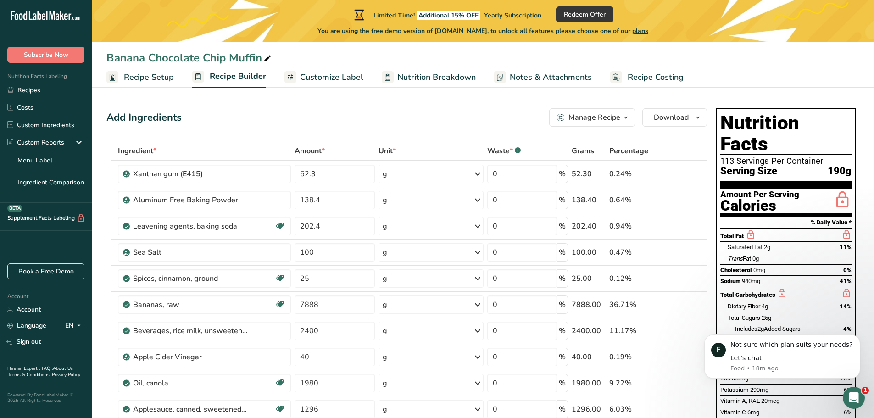
click at [647, 32] on span "plans" at bounding box center [640, 31] width 16 height 9
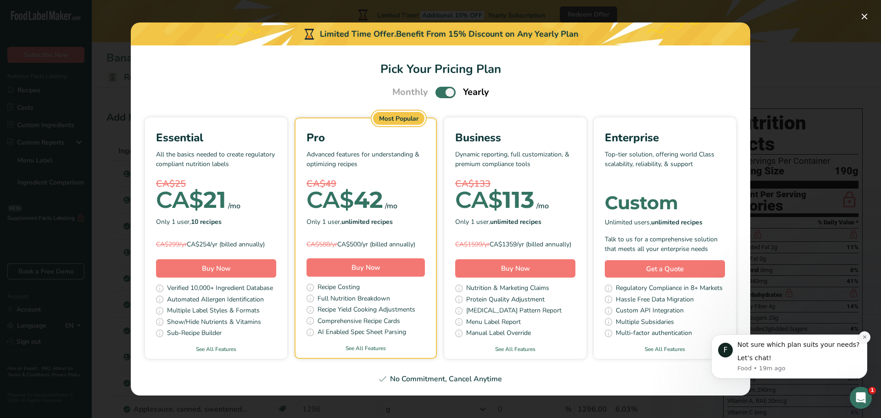
click at [870, 334] on button "Dismiss notification" at bounding box center [865, 337] width 12 height 12
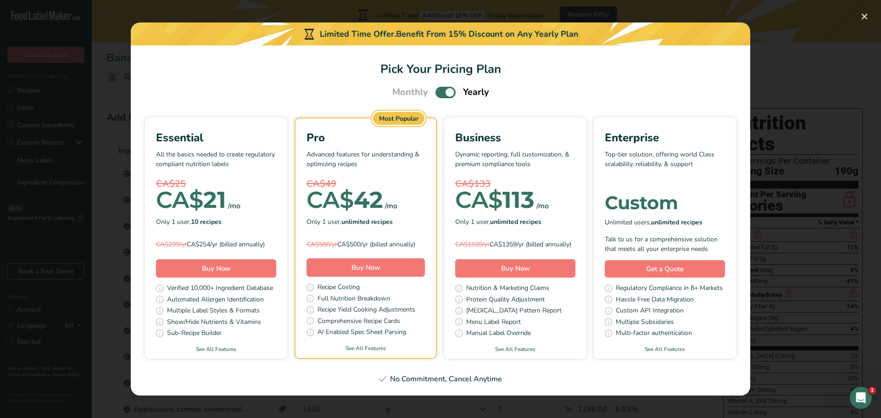
click at [765, 28] on div "Pick Your Pricing Plan Modal" at bounding box center [440, 209] width 881 height 418
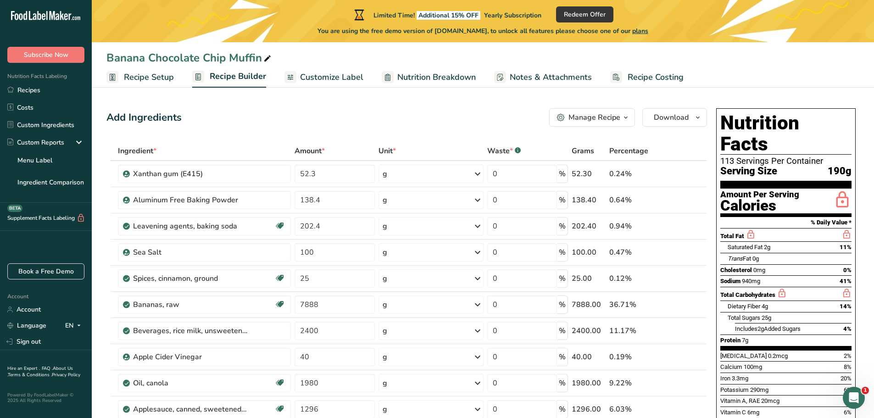
click at [423, 78] on span "Nutrition Breakdown" at bounding box center [436, 77] width 78 height 12
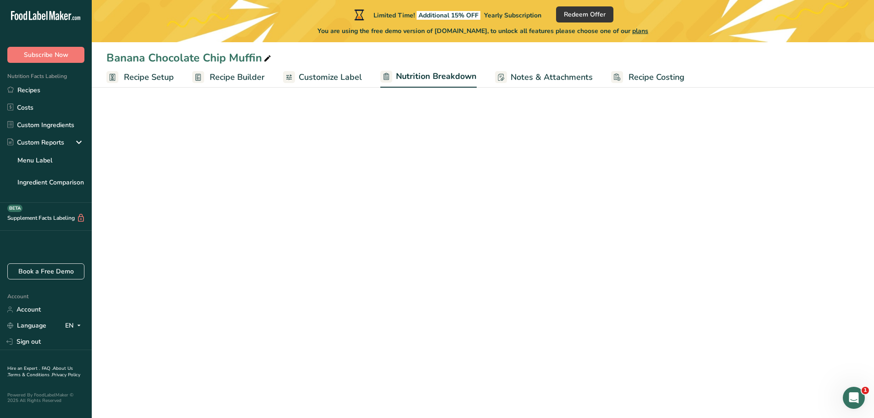
select select "Calories"
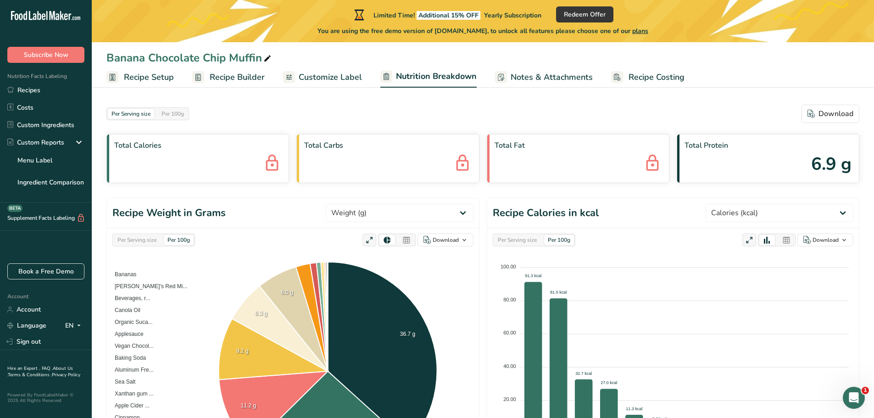
click at [504, 238] on div "Per Serving size" at bounding box center [517, 240] width 46 height 10
click at [522, 74] on span "Notes & Attachments" at bounding box center [552, 77] width 82 height 12
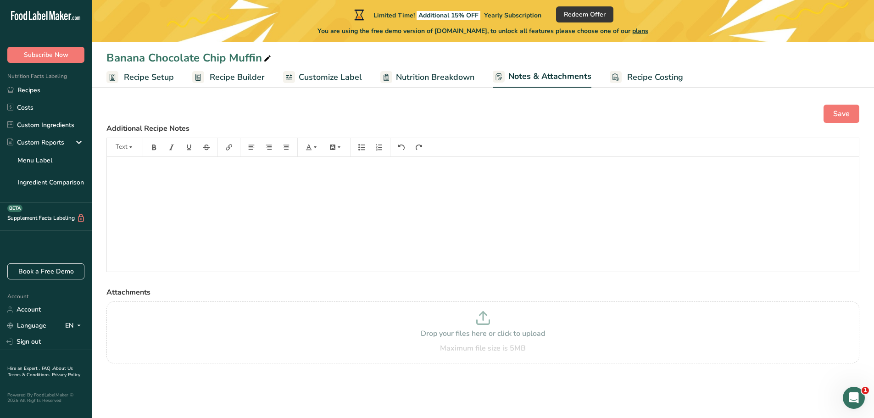
click at [346, 76] on span "Customize Label" at bounding box center [330, 77] width 63 height 12
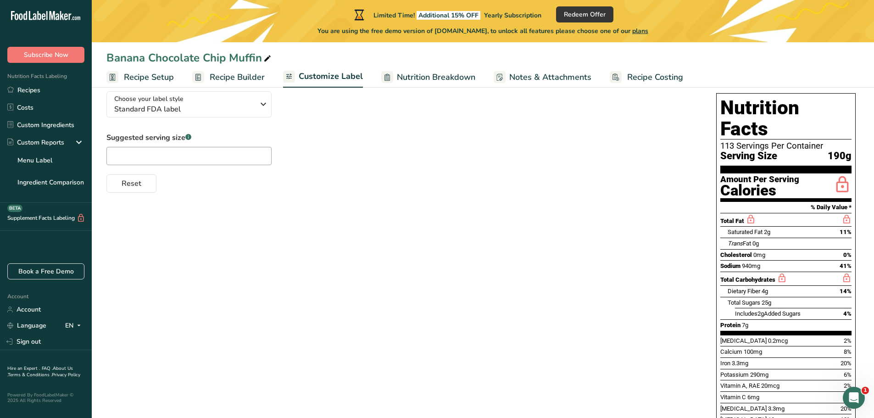
scroll to position [46, 0]
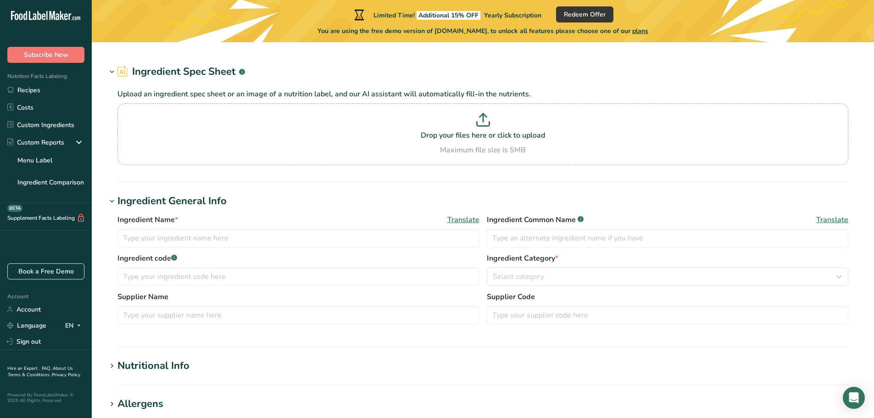
type input "Gluten free Flour"
type input "Gluten Free Flour"
